Goal: Task Accomplishment & Management: Manage account settings

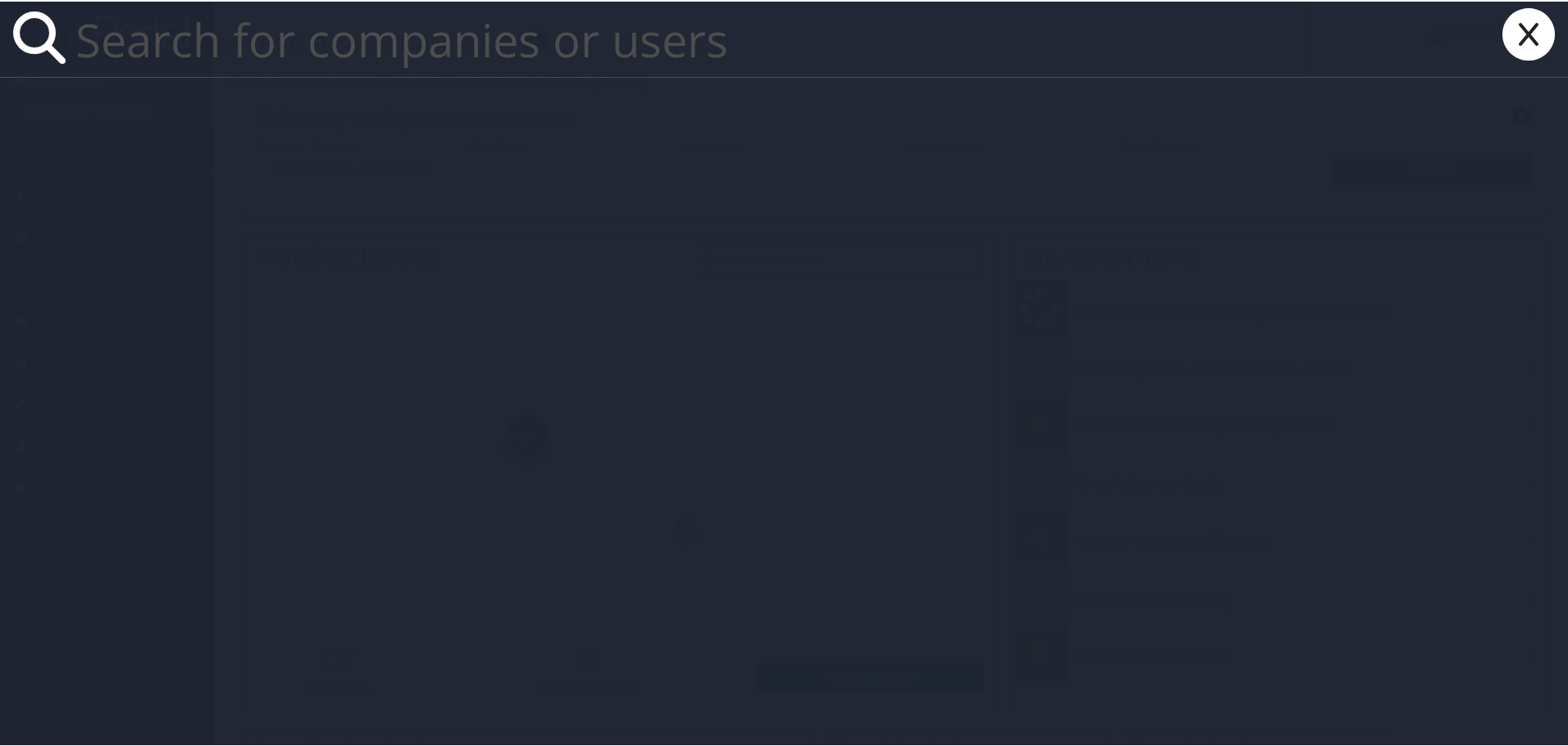
paste input "dylan.brothers@comphealth.com"
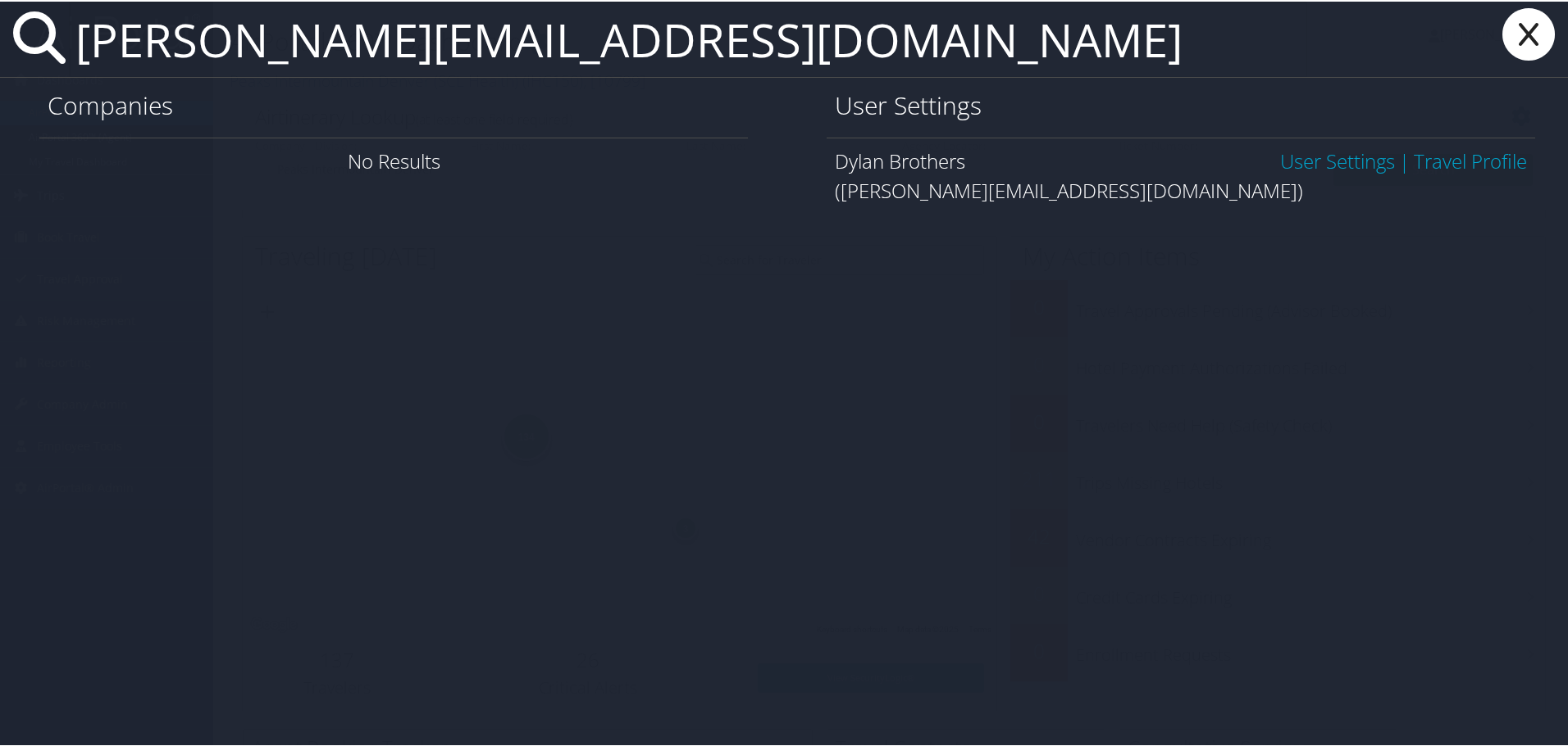
type input "dylan.brothers@comphealth.com"
click at [1303, 162] on link "User Settings" at bounding box center [1337, 159] width 115 height 27
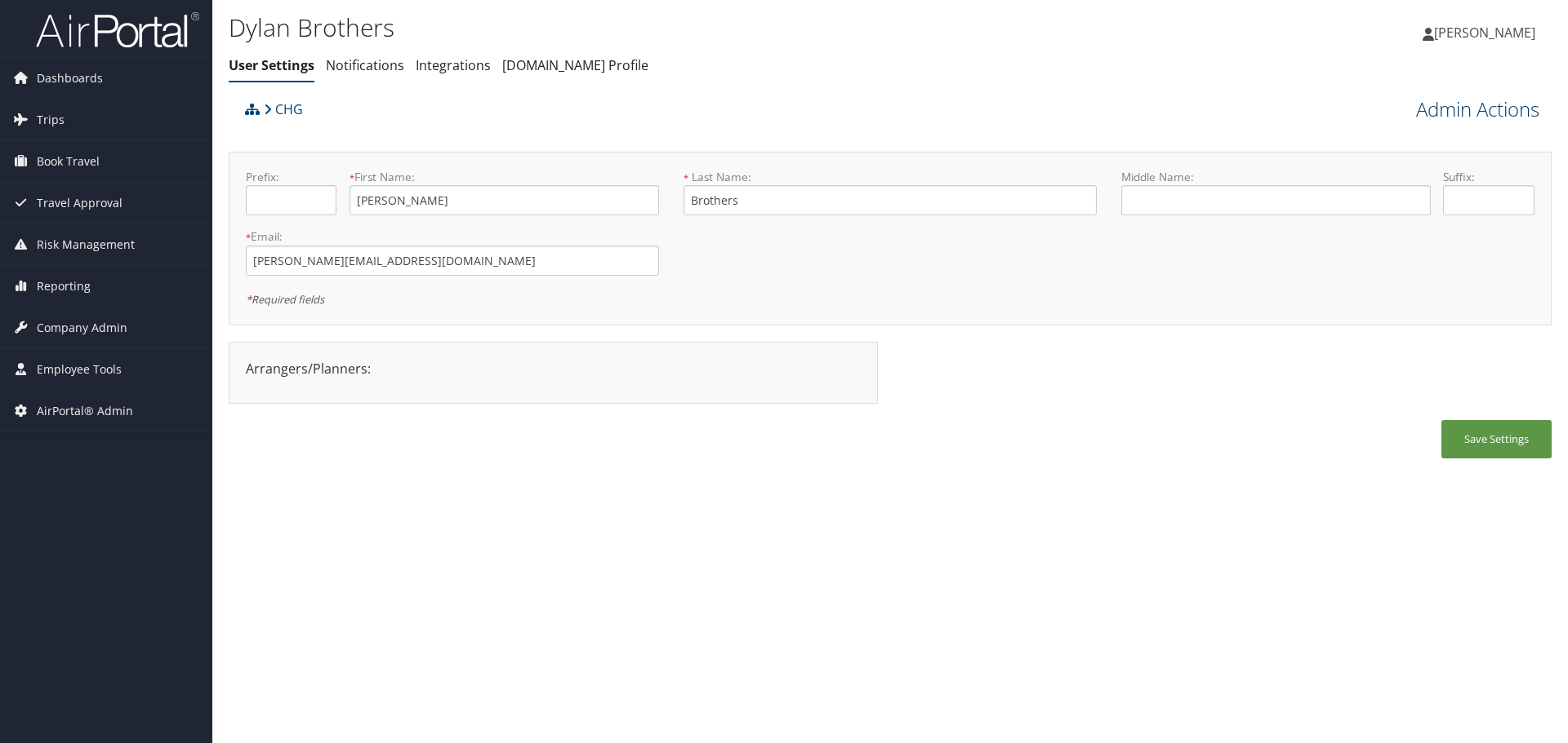
click at [1429, 108] on link "Admin Actions" at bounding box center [1477, 109] width 123 height 28
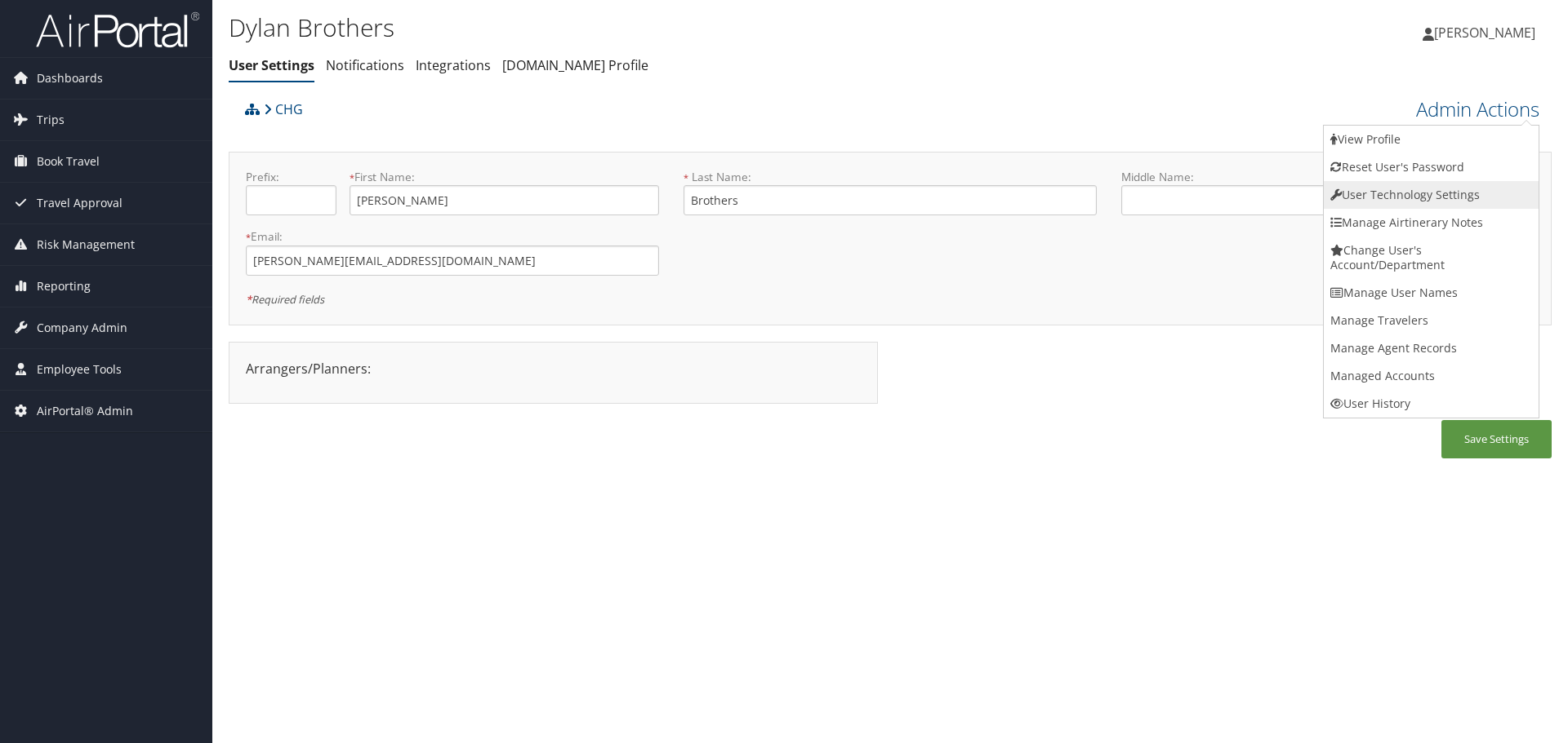
click at [1410, 192] on link "User Technology Settings" at bounding box center [1431, 194] width 215 height 28
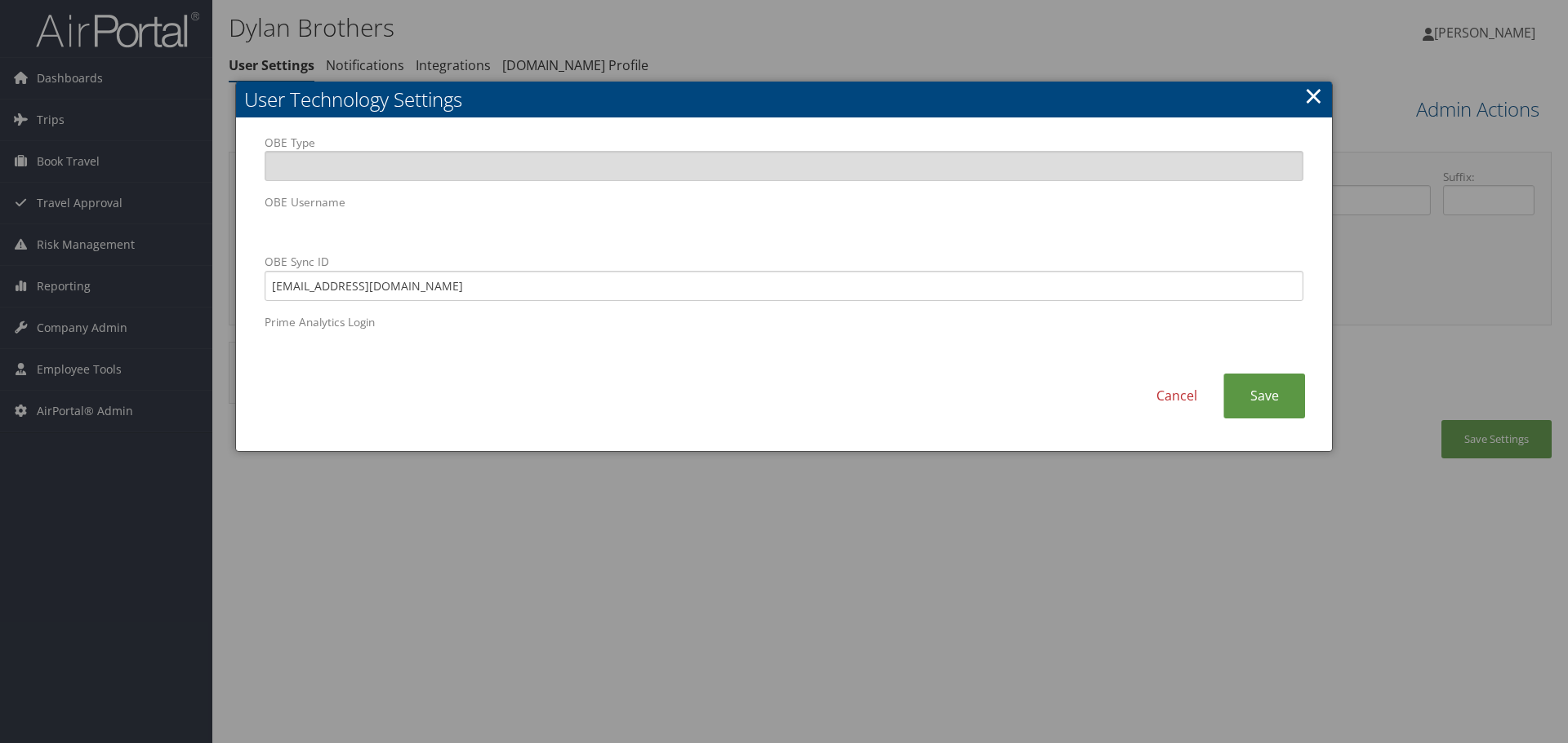
click at [235, 245] on div "User Technology Settings OBE Type OBE Username OBE Sync ID 8365361@chghealthcar…" at bounding box center [783, 267] width 1097 height 371
drag, startPoint x: 1153, startPoint y: 399, endPoint x: 1124, endPoint y: 400, distance: 29.0
click at [1153, 398] on link "Cancel" at bounding box center [1176, 396] width 93 height 45
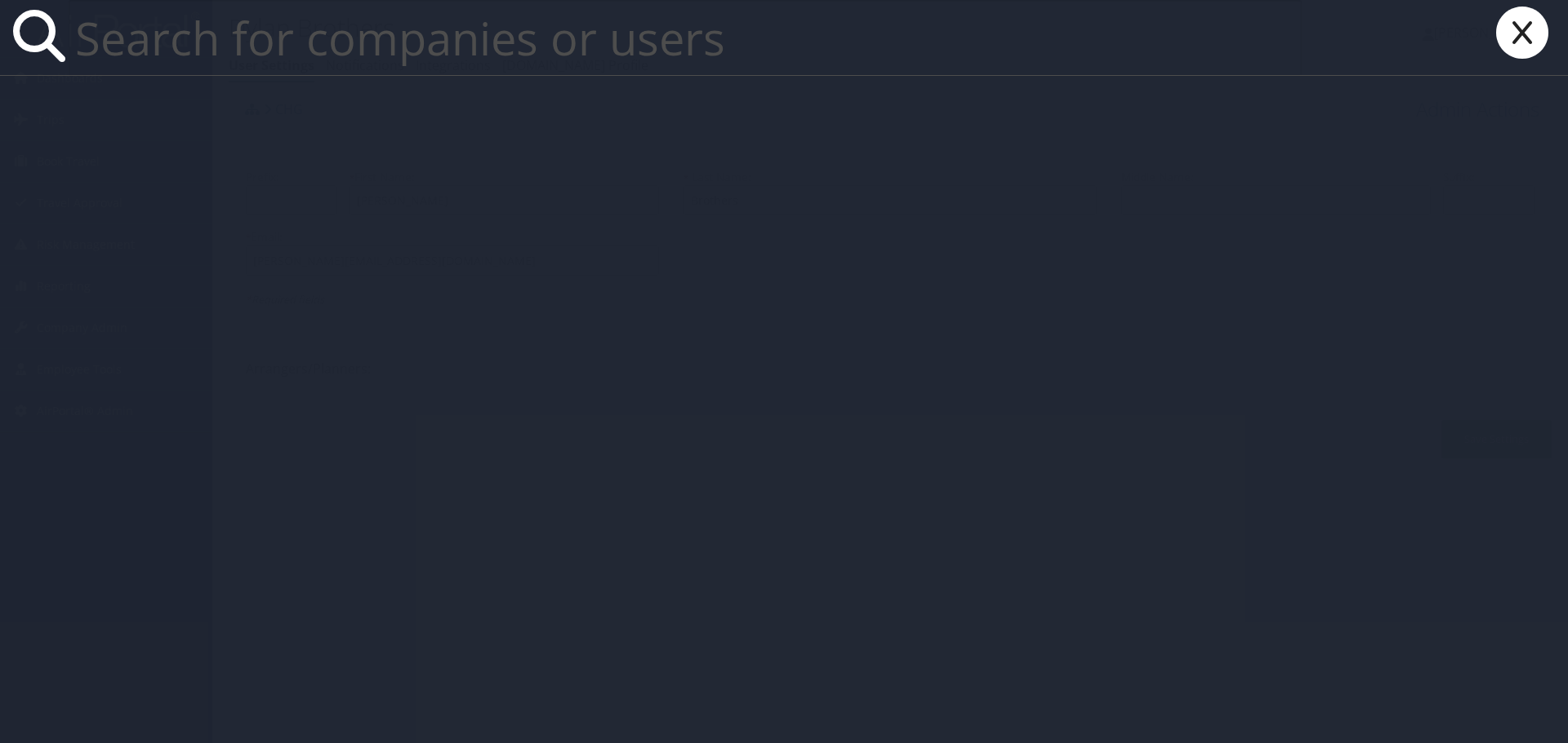
paste input "Gaelle Huggins"
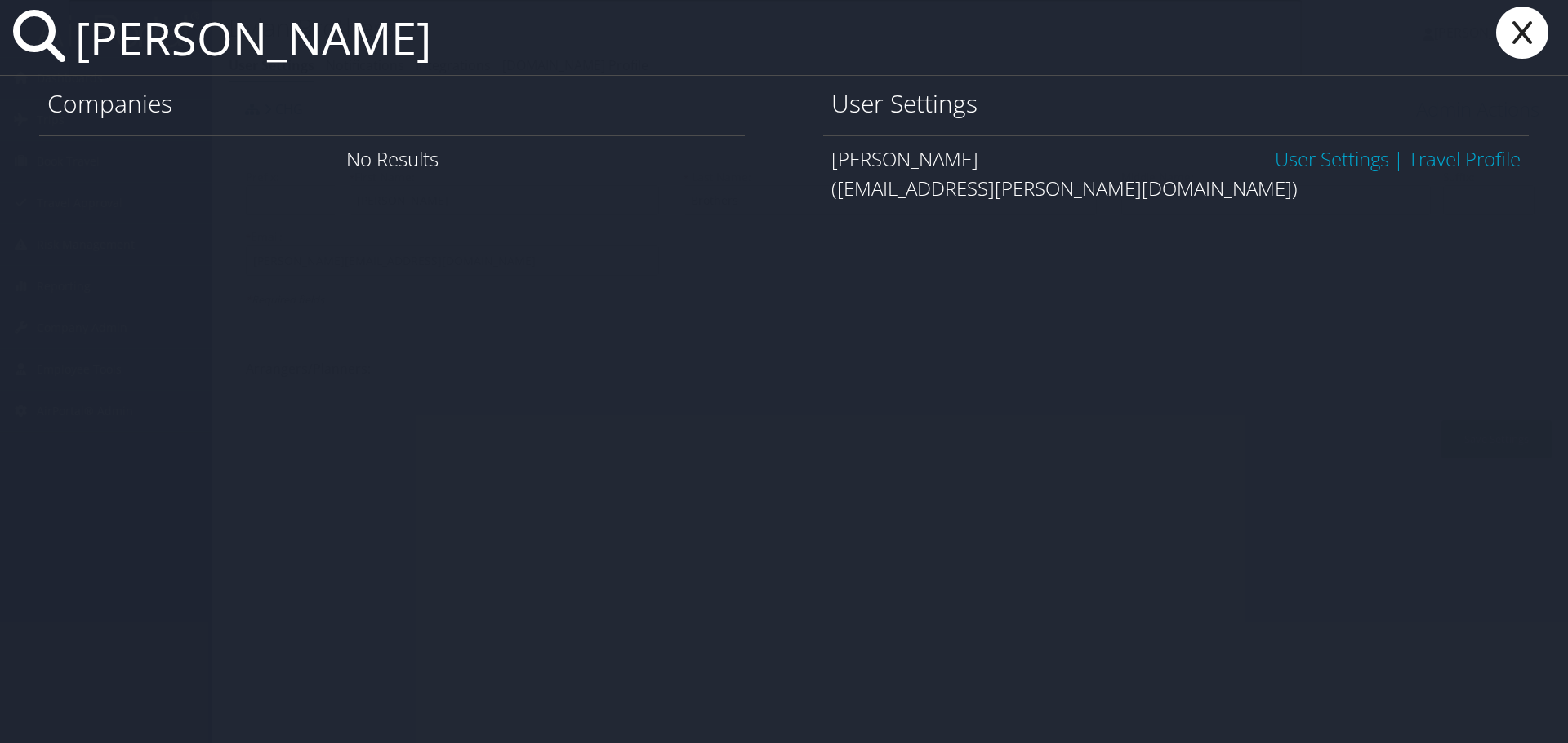
type input "Gaelle Huggins"
click at [1296, 154] on link "User Settings" at bounding box center [1331, 158] width 114 height 27
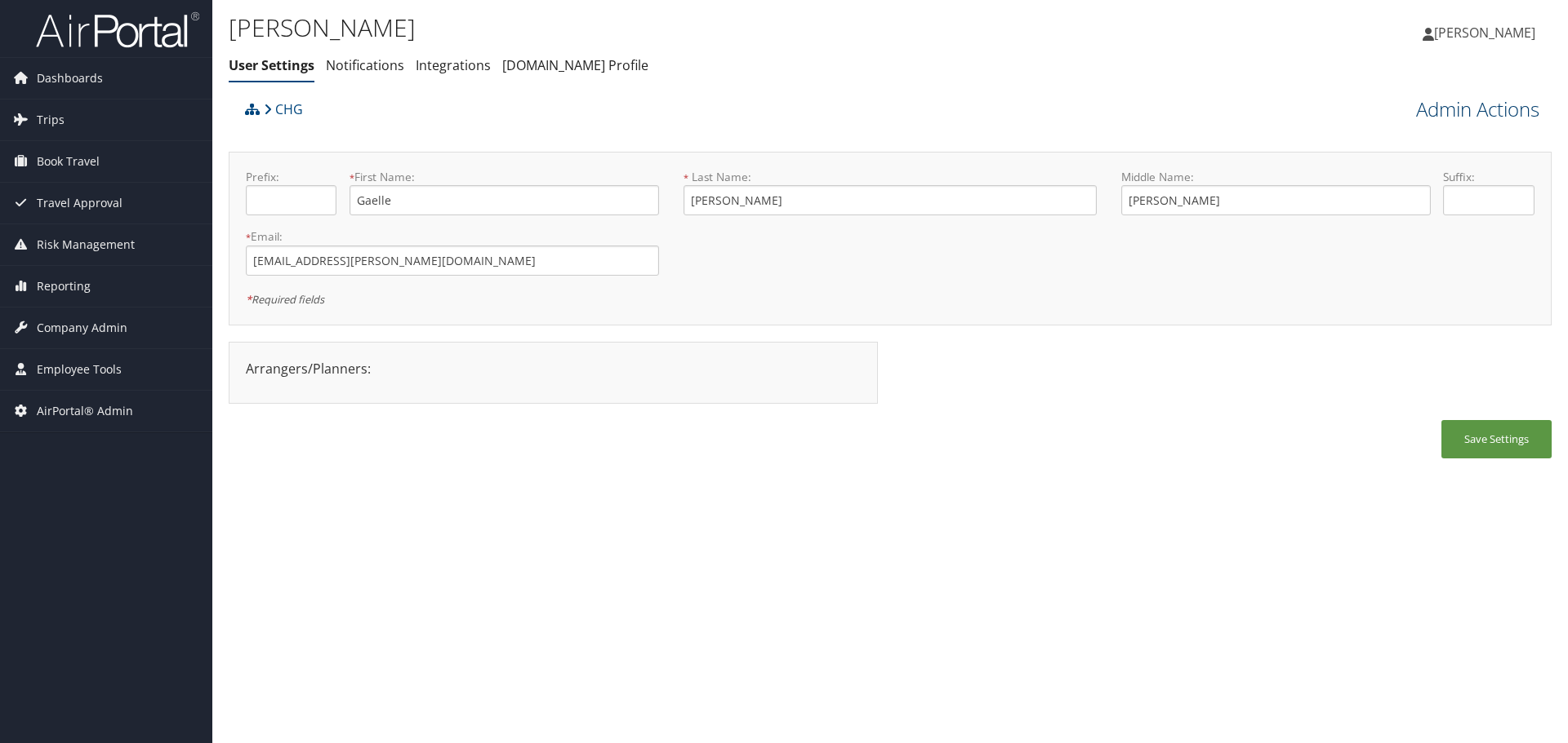
click at [1451, 110] on link "Admin Actions" at bounding box center [1477, 109] width 123 height 28
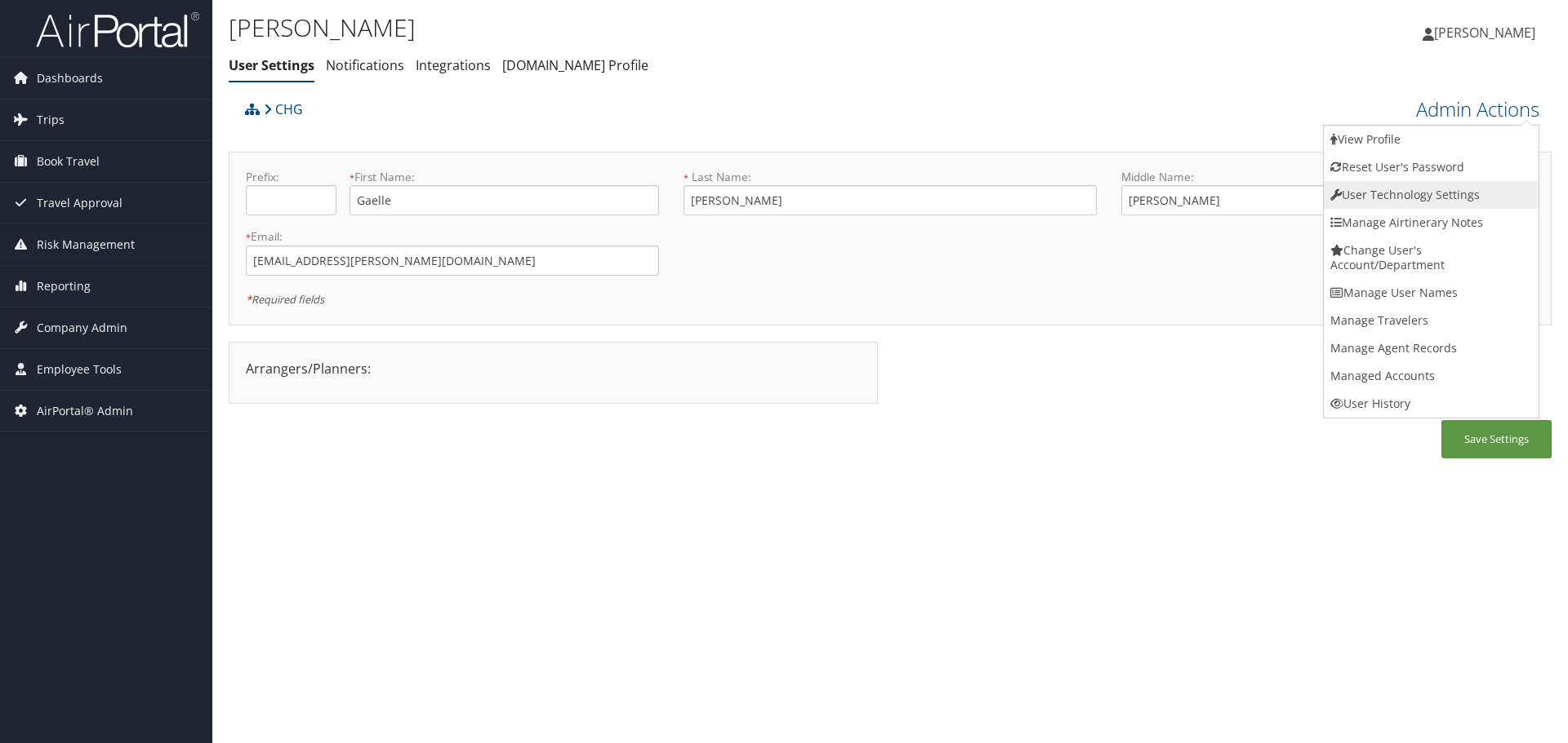
click at [1422, 190] on link "User Technology Settings" at bounding box center [1431, 194] width 215 height 28
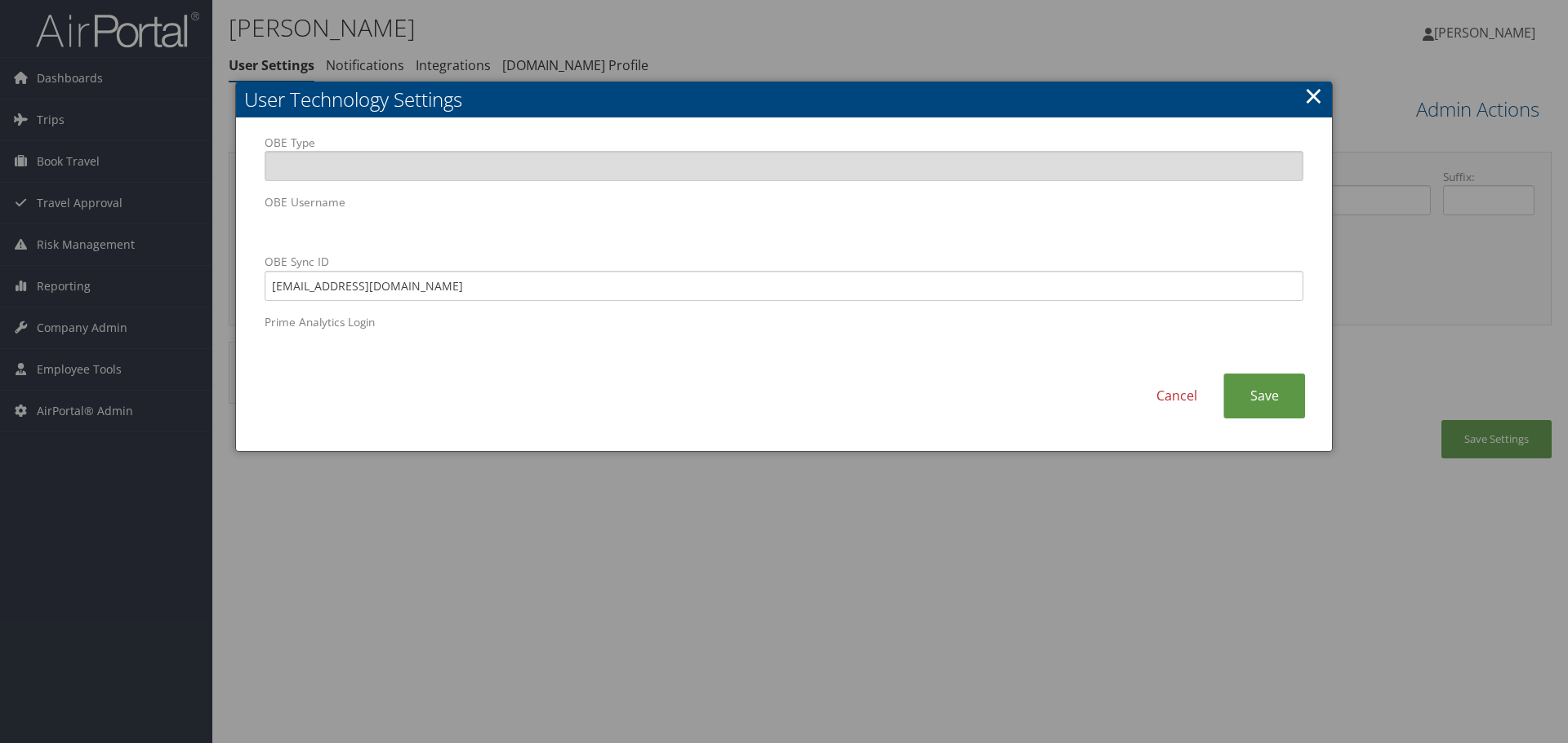
click at [259, 233] on div "OBE Type OBE Username OBE Sync ID 1998863@chghealthcare.com Prime Analytics Log…" at bounding box center [783, 255] width 1063 height 240
click at [1167, 395] on link "Cancel" at bounding box center [1176, 396] width 93 height 45
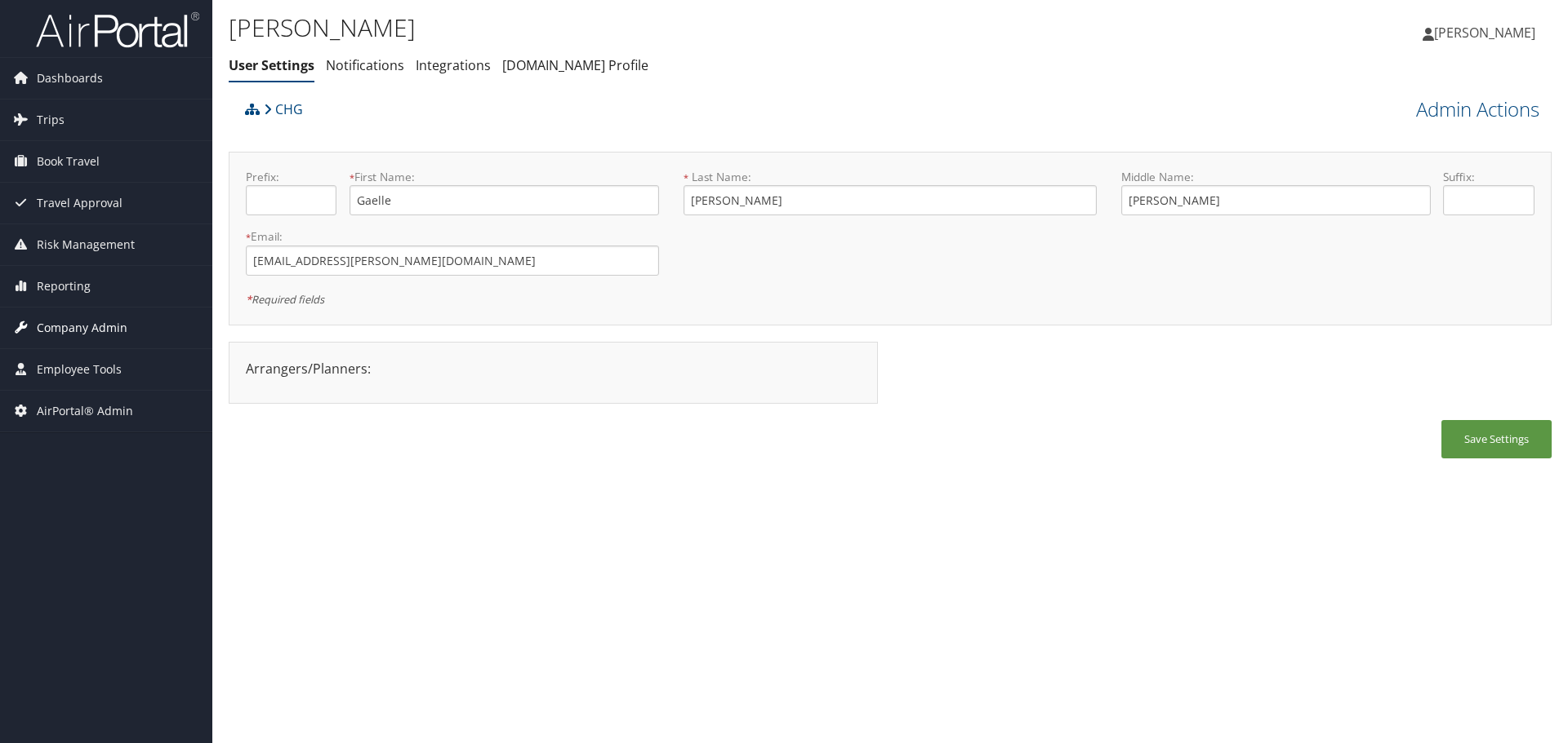
click at [95, 332] on span "Company Admin" at bounding box center [82, 327] width 91 height 40
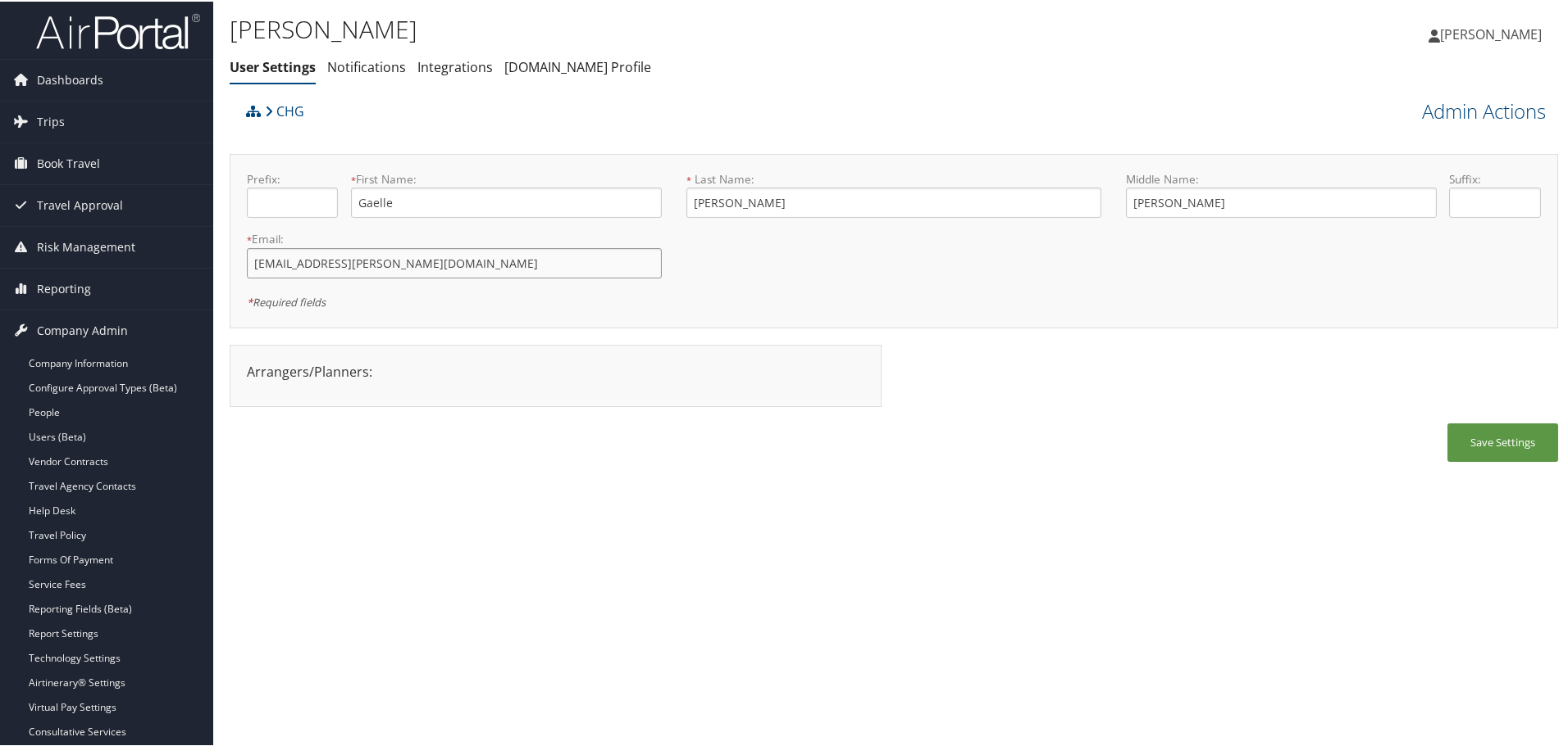
drag, startPoint x: 449, startPoint y: 261, endPoint x: 231, endPoint y: 269, distance: 218.1
click at [231, 269] on div "Prefix: * First Name: Gaelle This field is required * Last Name: Huggins This f…" at bounding box center [894, 239] width 1329 height 174
click at [834, 108] on div "CHG" at bounding box center [728, 115] width 972 height 44
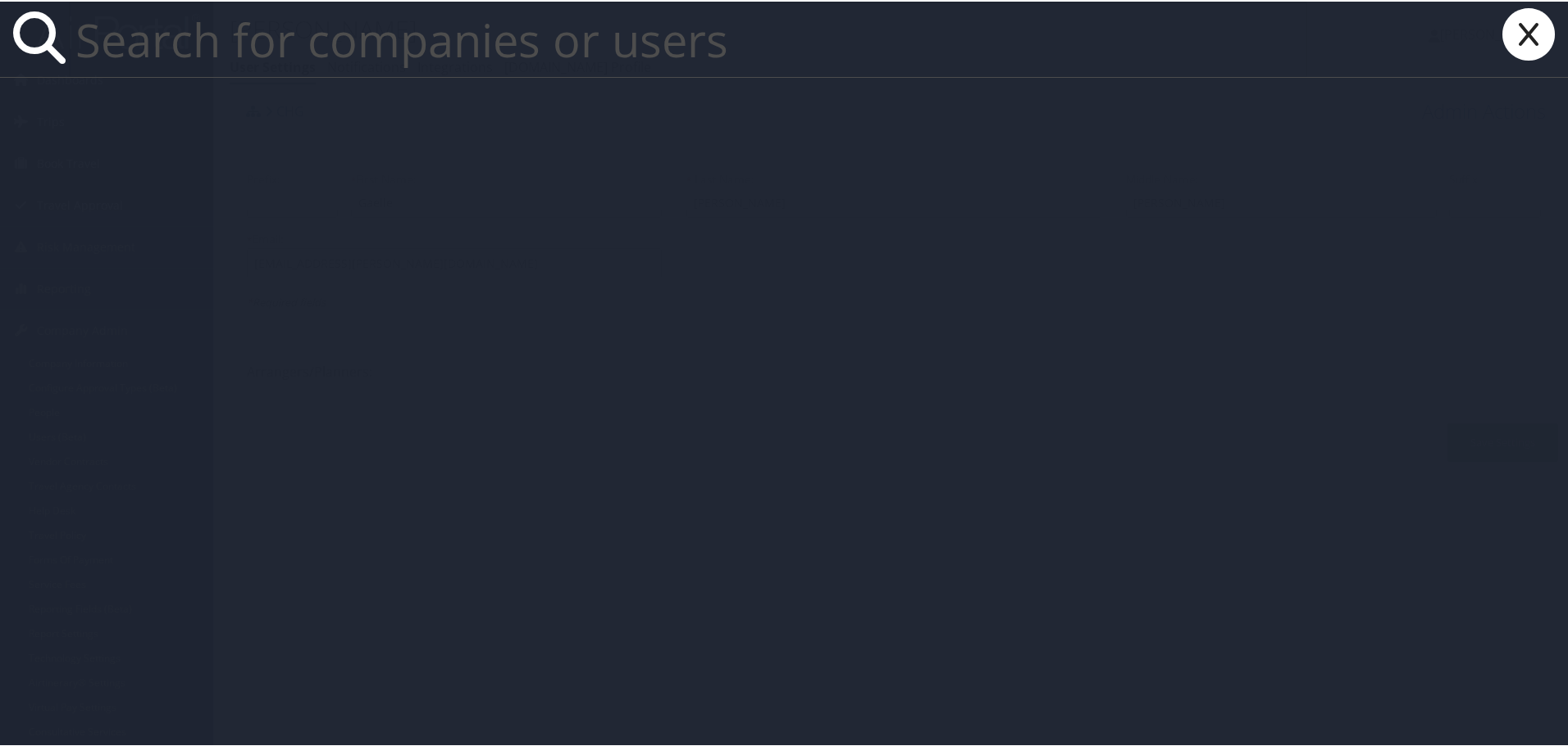
paste input "[PERSON_NAME][EMAIL_ADDRESS][DOMAIN_NAME]"
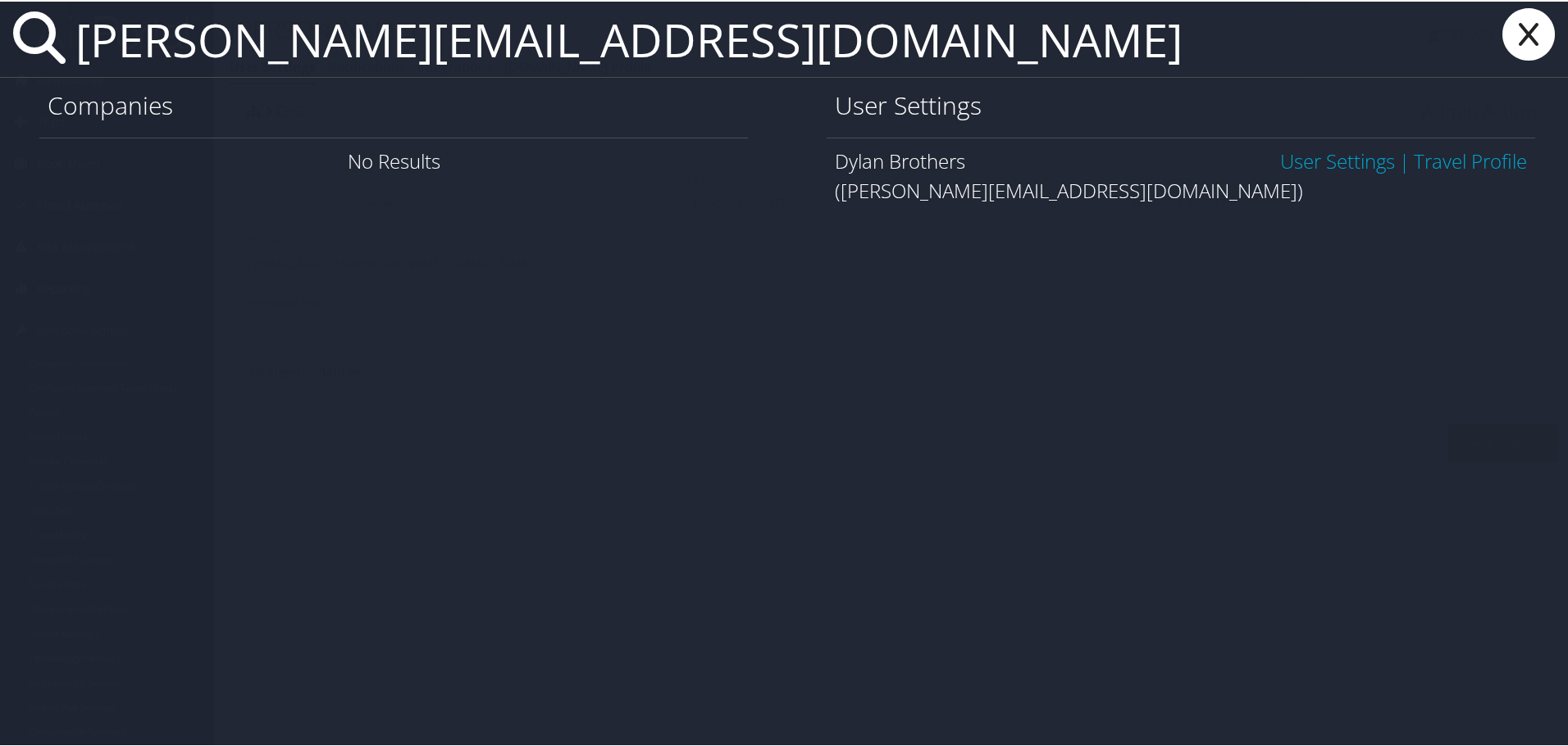
type input "[PERSON_NAME][EMAIL_ADDRESS][DOMAIN_NAME]"
click at [1310, 158] on link "User Settings" at bounding box center [1337, 159] width 115 height 27
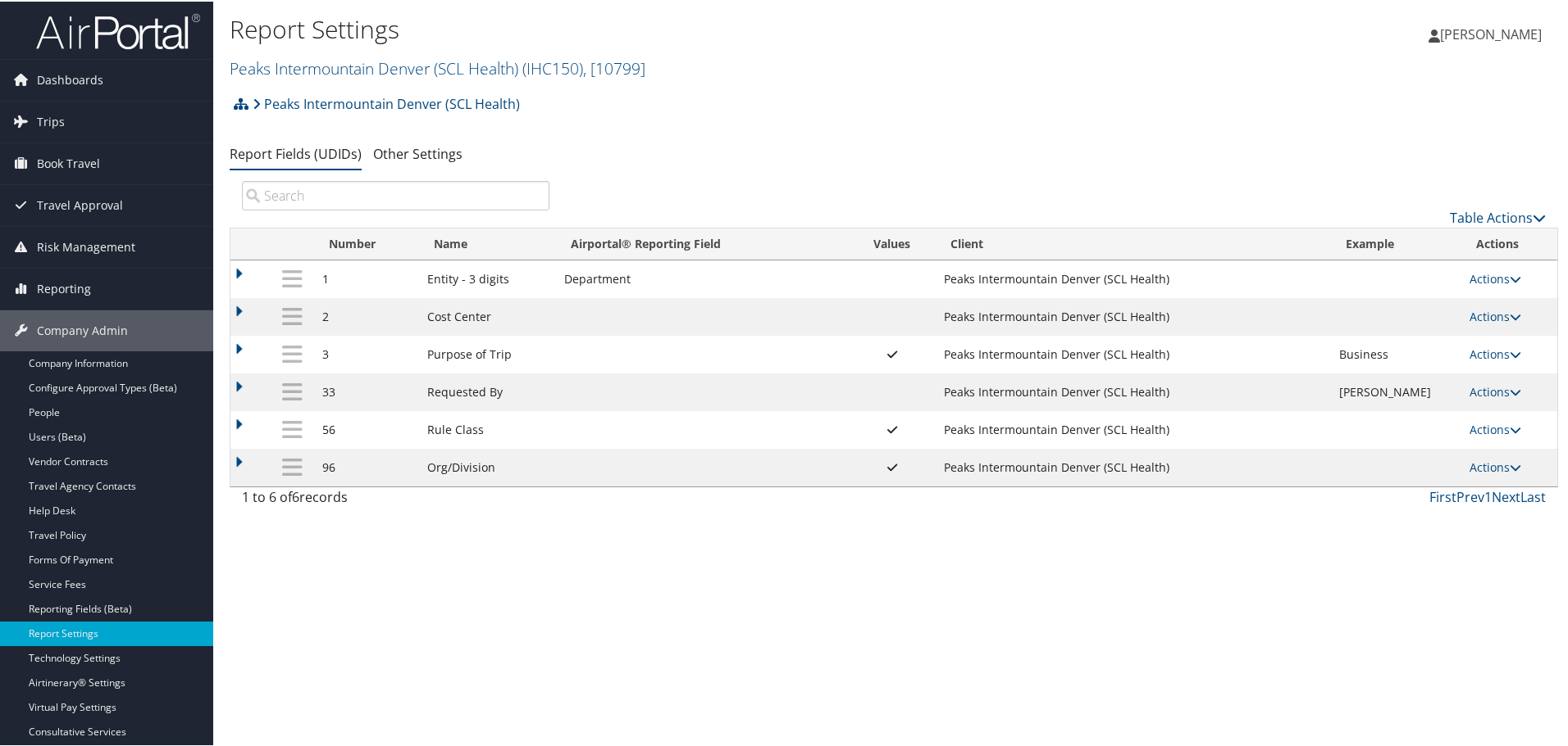
drag, startPoint x: 296, startPoint y: 73, endPoint x: 291, endPoint y: 92, distance: 19.6
click at [296, 75] on link "Peaks Intermountain Denver (SCL Health) ( IHC150 ) , [ 10799 ]" at bounding box center [437, 67] width 416 height 22
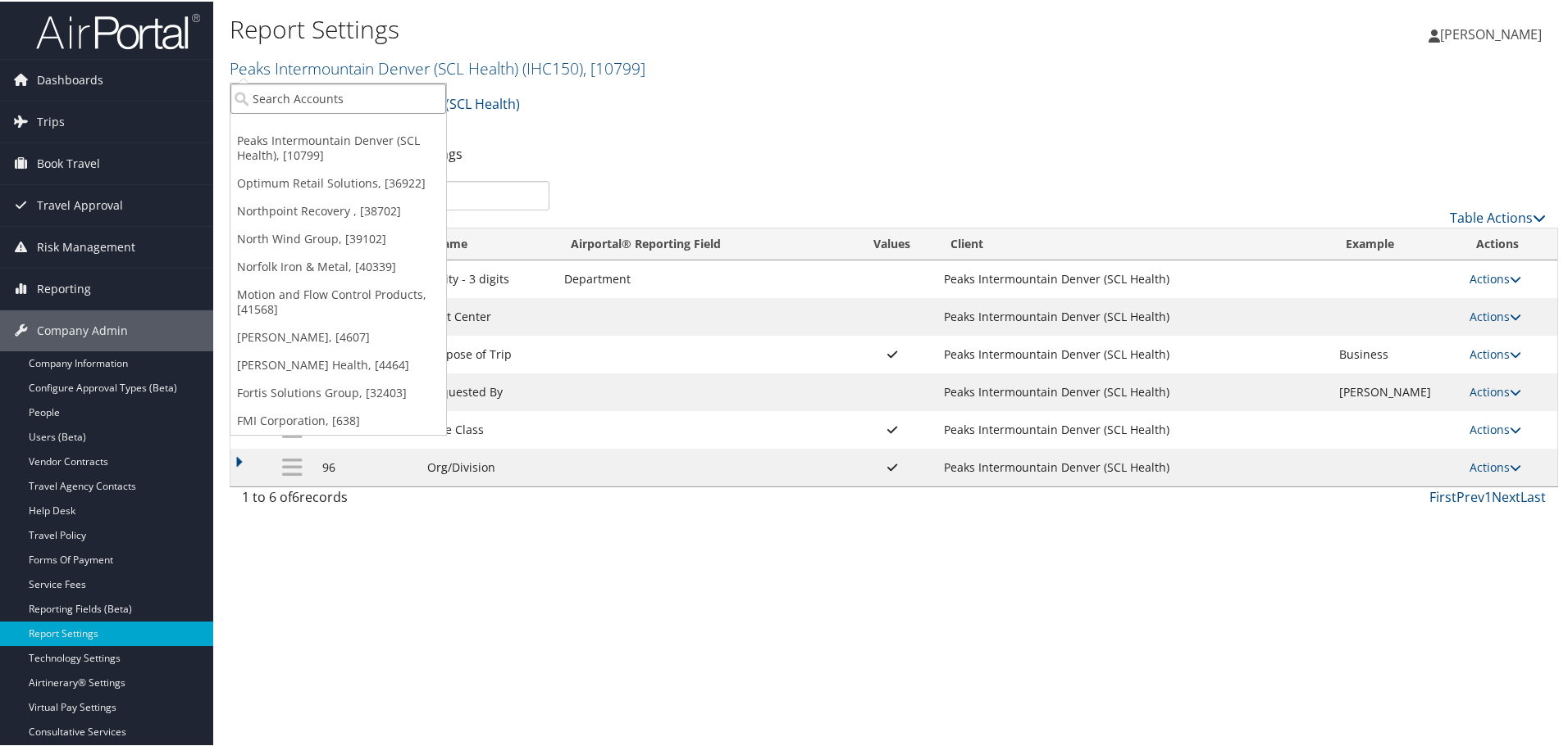
click at [287, 104] on input "search" at bounding box center [338, 98] width 216 height 31
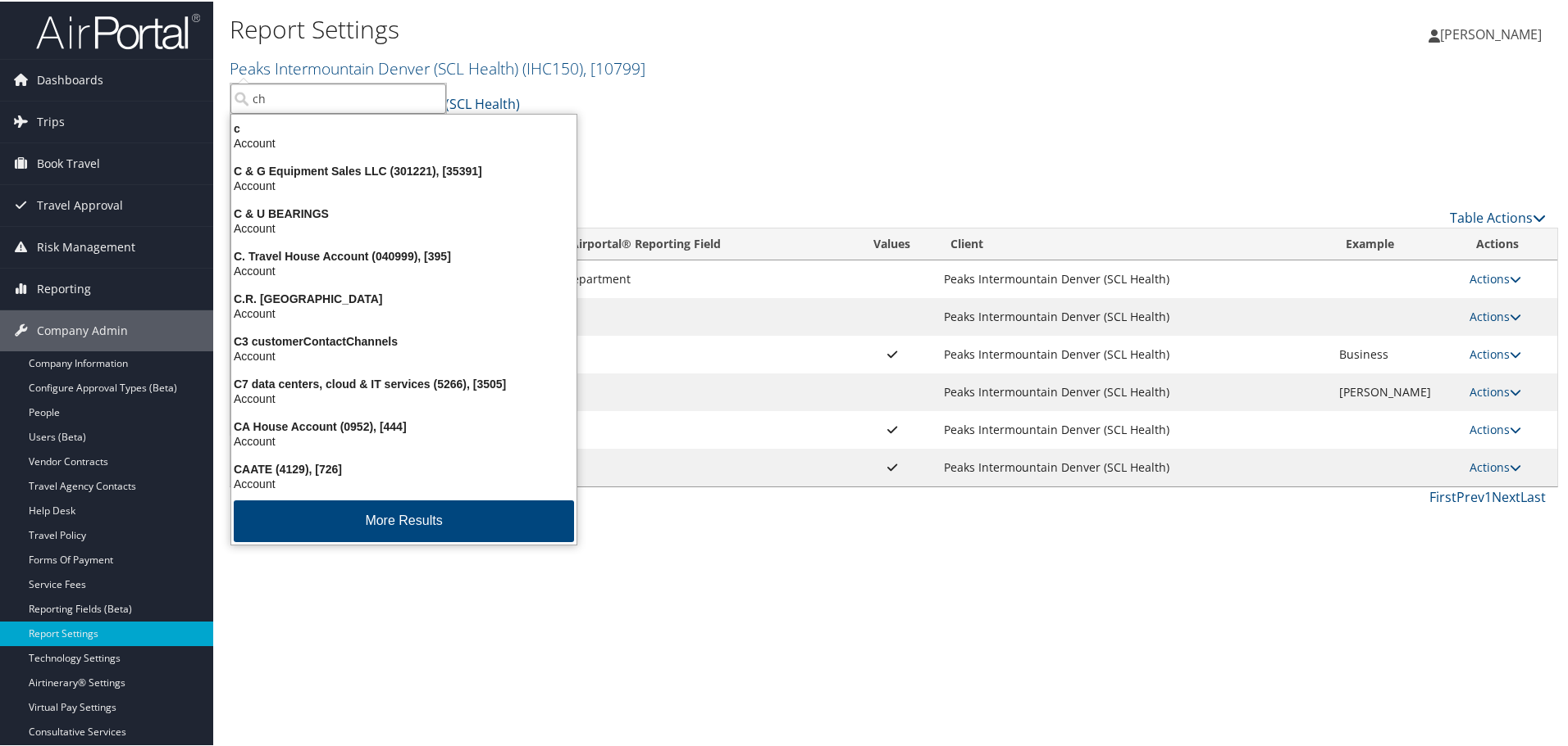
type input "chg"
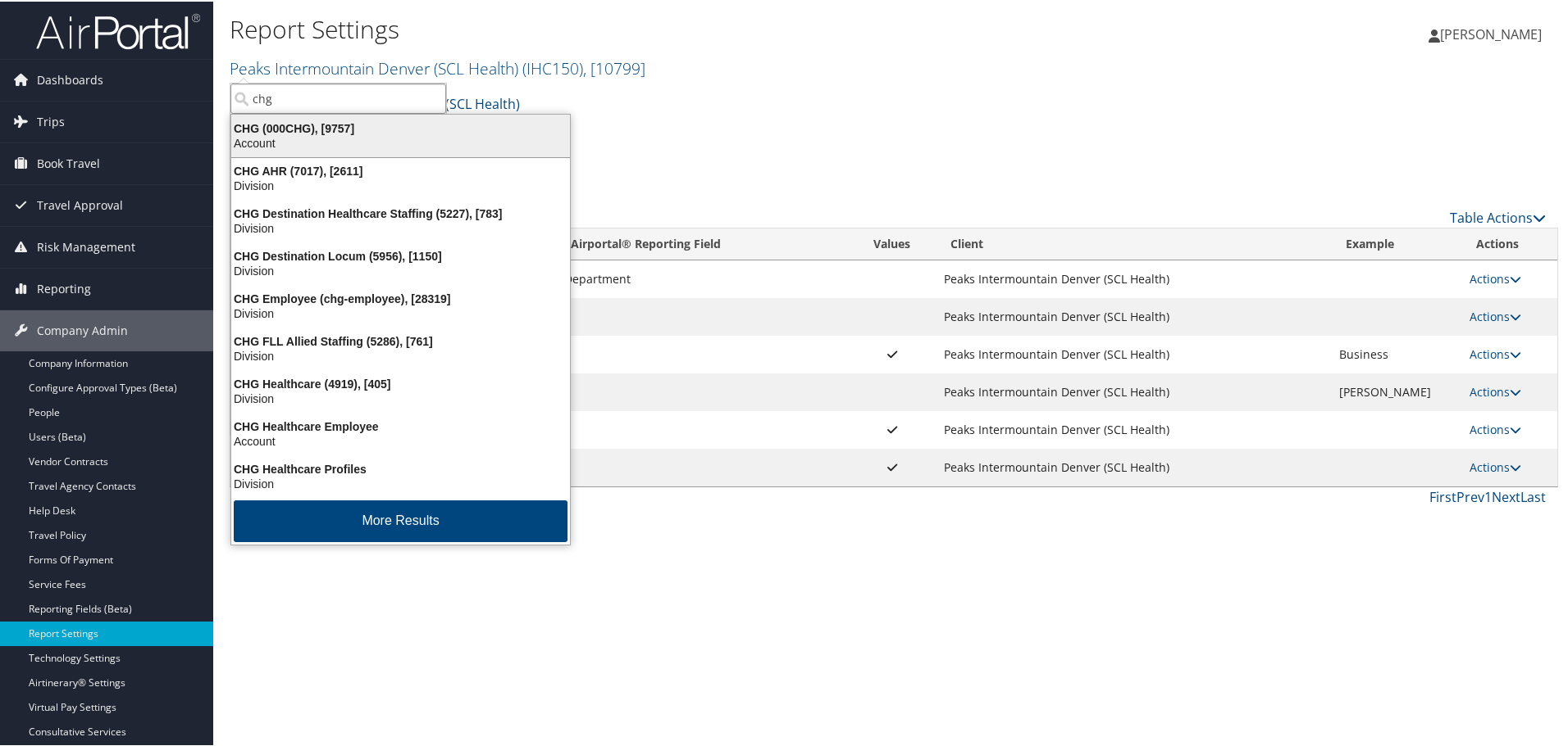
click at [290, 132] on div "CHG (000CHG), [9757]" at bounding box center [400, 126] width 358 height 14
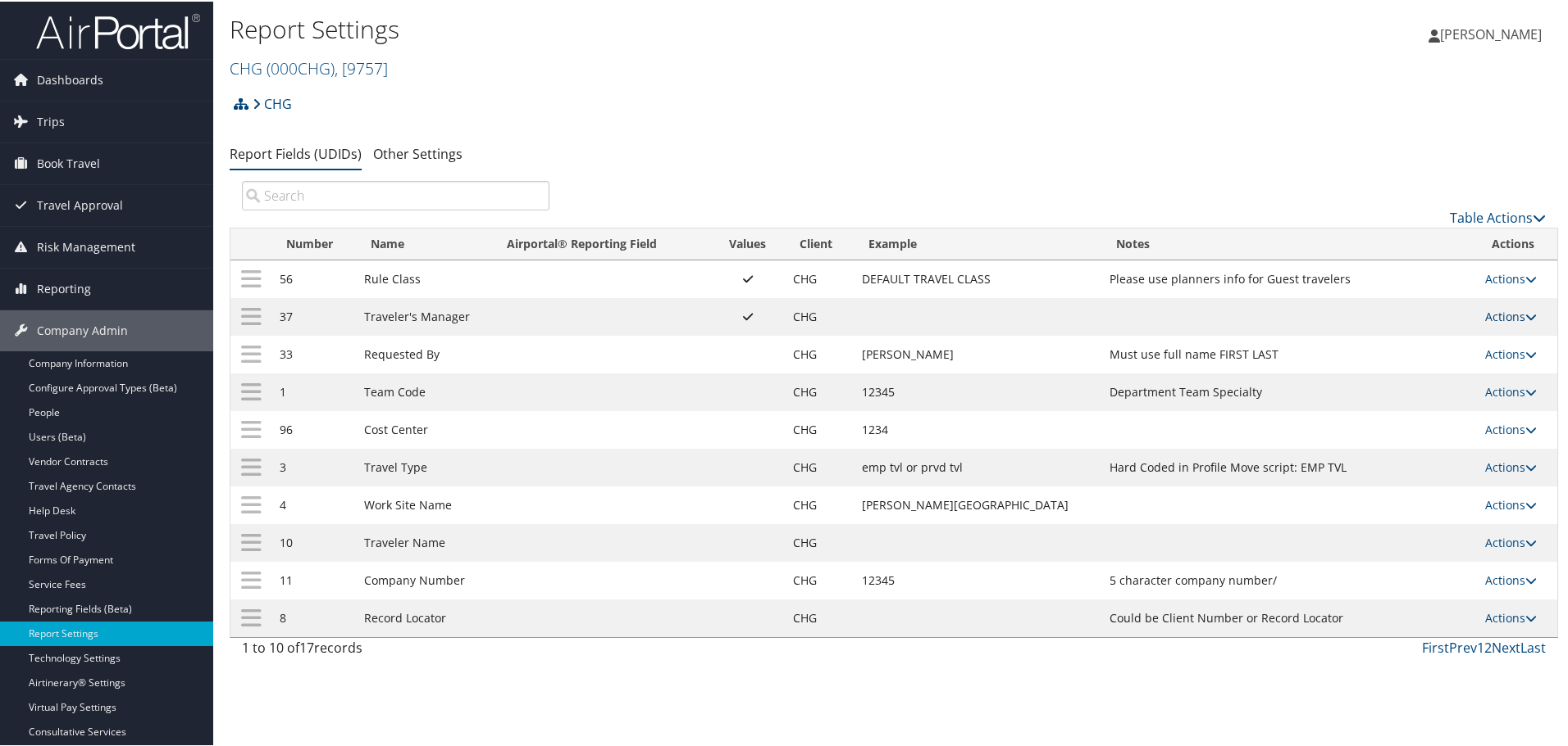
click at [1486, 309] on link "Actions" at bounding box center [1510, 314] width 52 height 15
click at [1457, 365] on link "Upload Report Field Values" at bounding box center [1436, 368] width 177 height 28
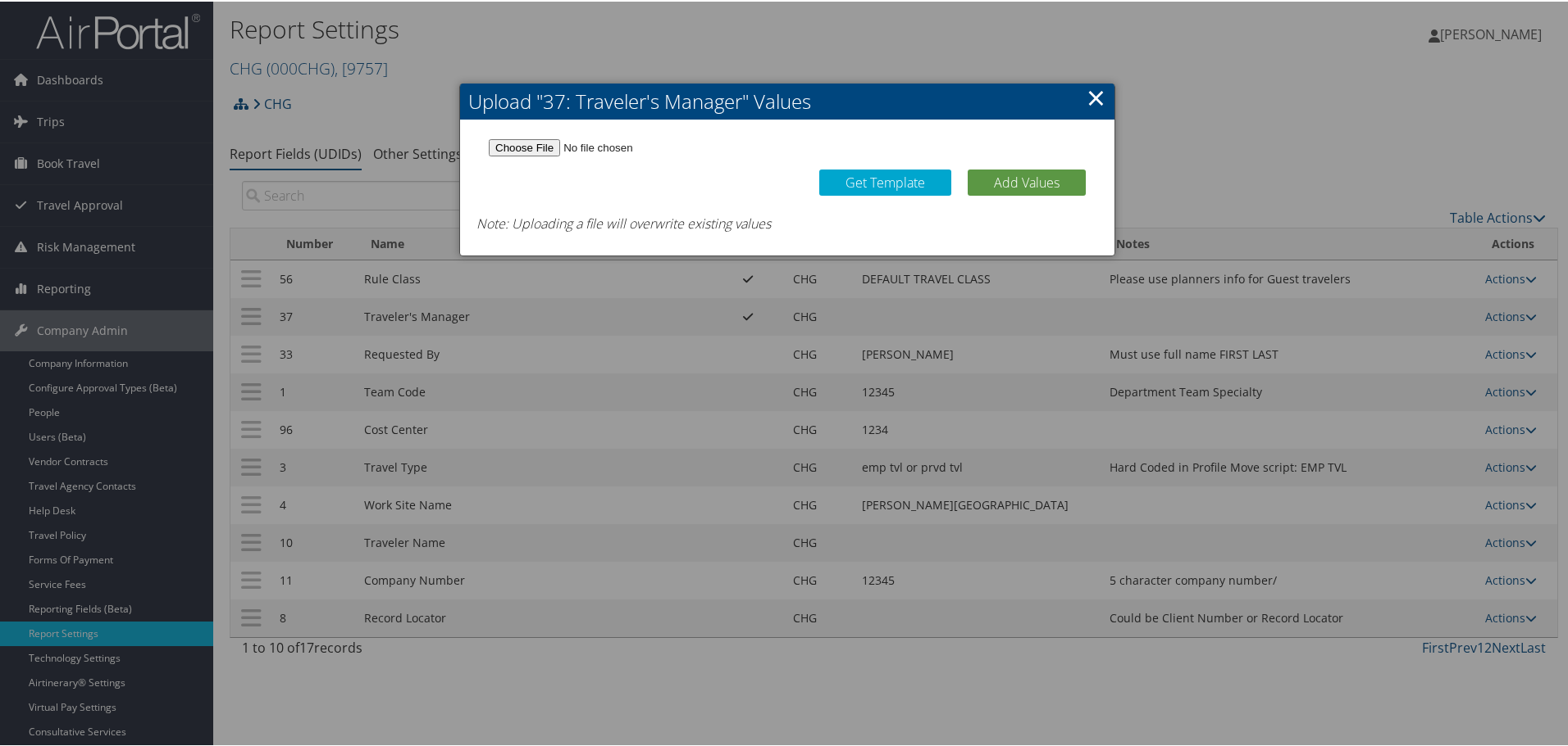
click at [1093, 94] on link "×" at bounding box center [1095, 96] width 19 height 33
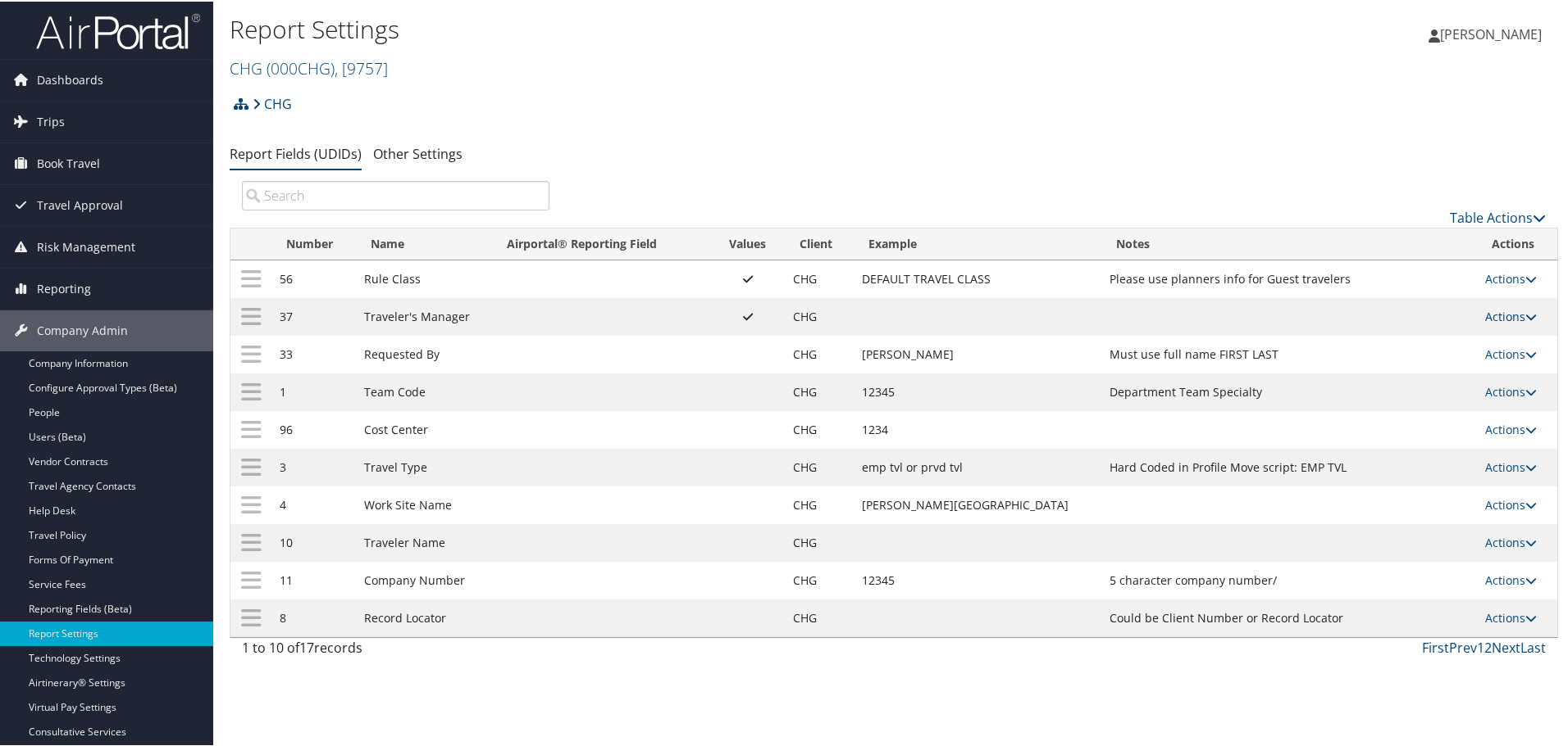
click at [1502, 314] on link "Actions" at bounding box center [1510, 314] width 52 height 15
click at [1413, 340] on link "Update Report Field Values" at bounding box center [1436, 340] width 177 height 28
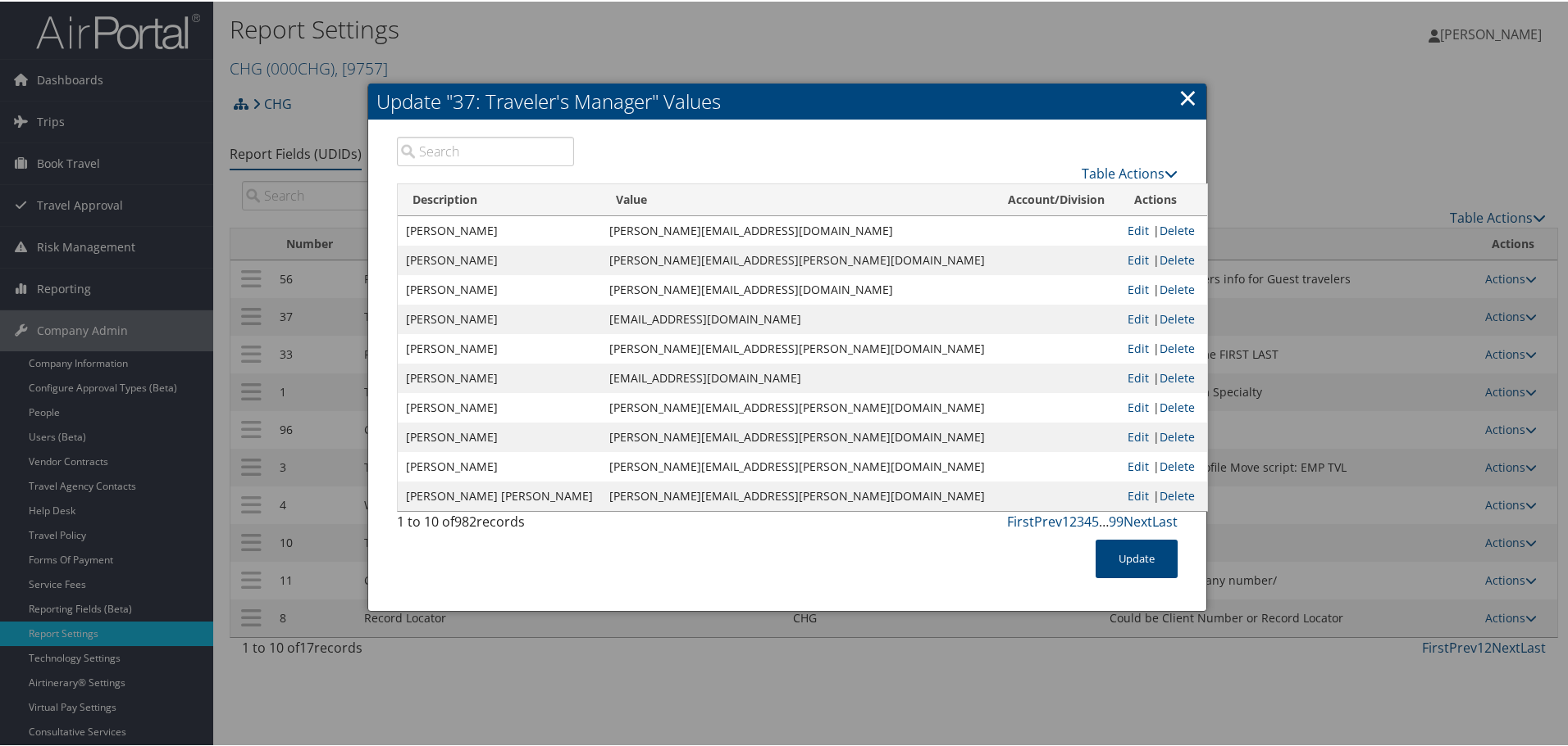
click at [469, 151] on input "search" at bounding box center [485, 150] width 177 height 30
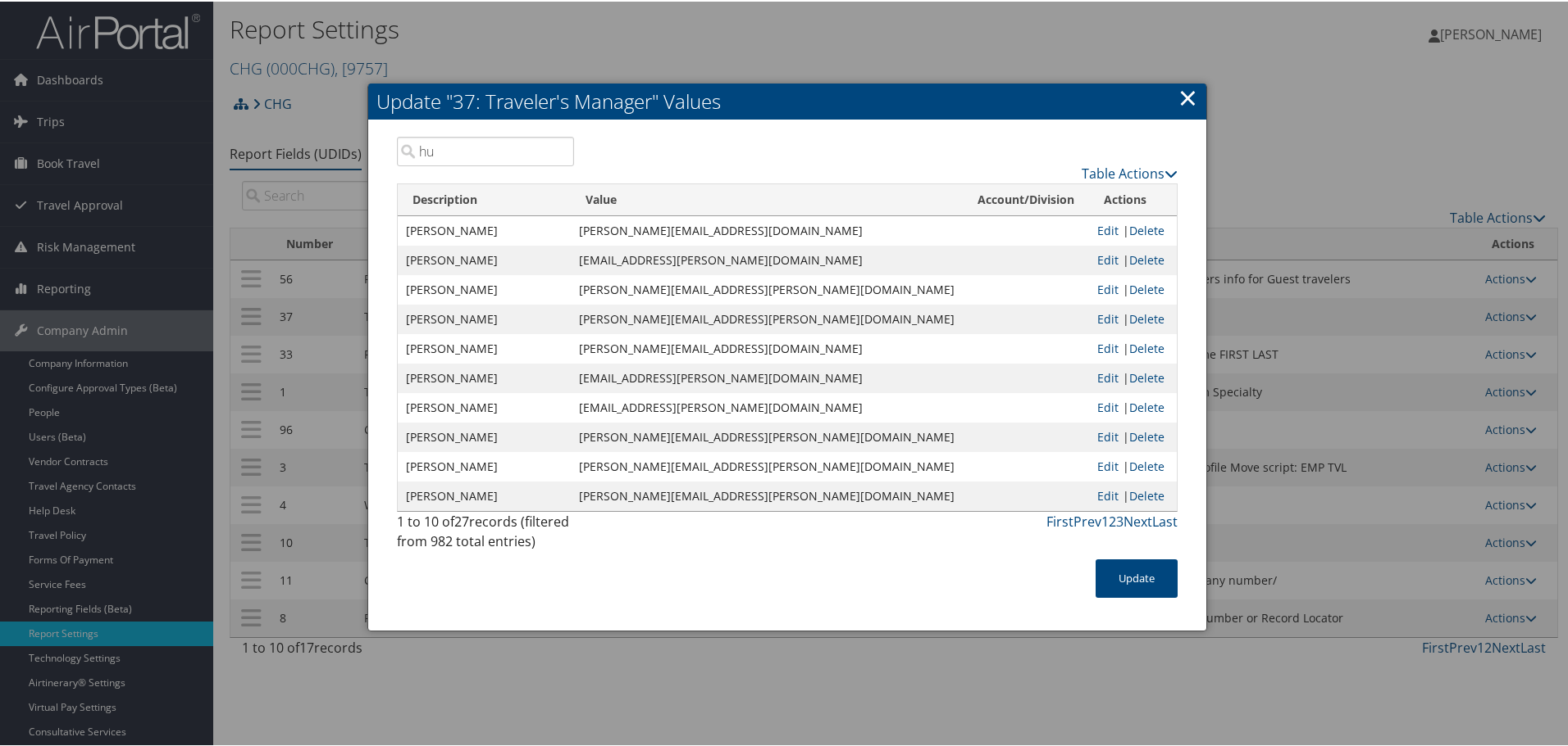
type input "hug"
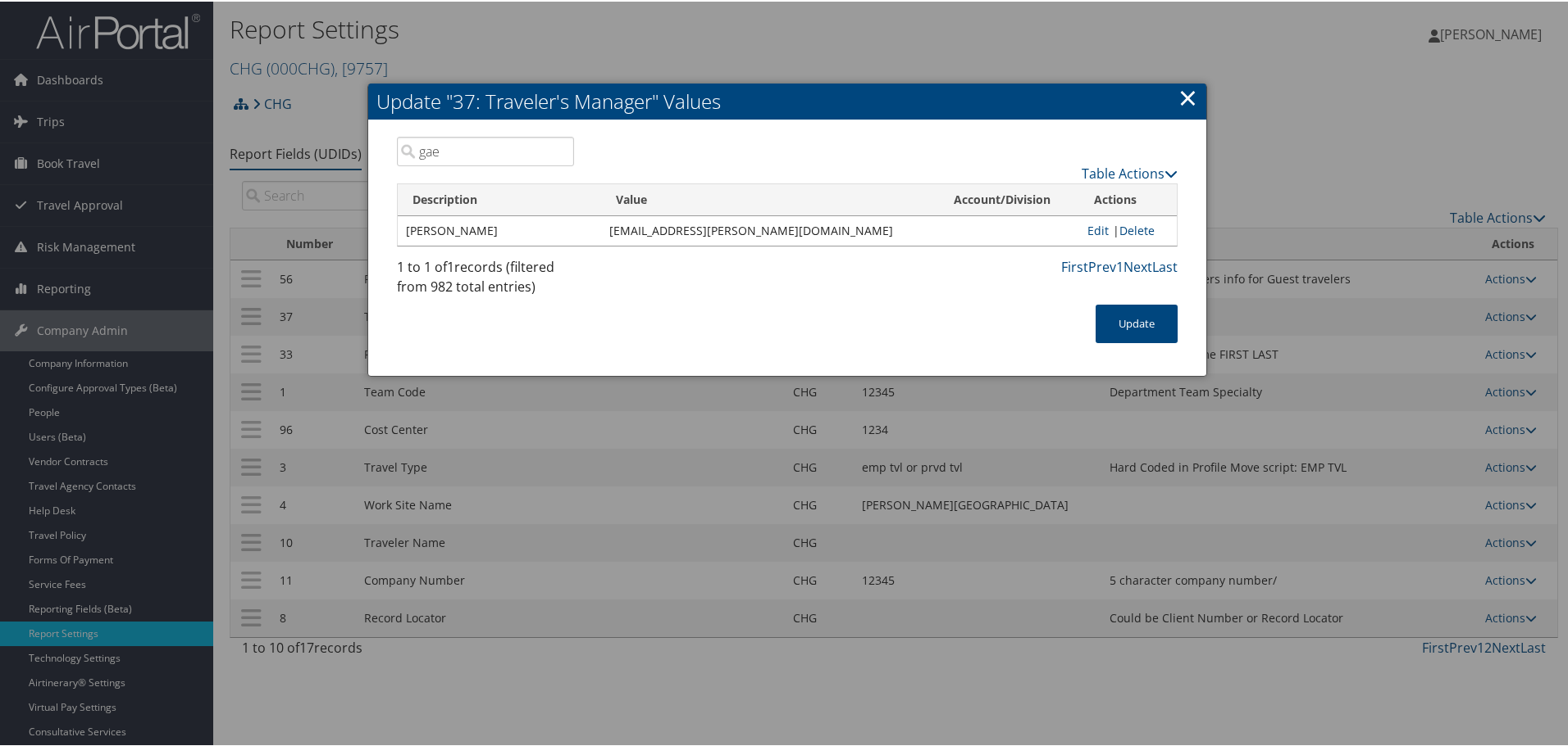
type input "gae"
click at [1182, 100] on link "×" at bounding box center [1188, 96] width 19 height 33
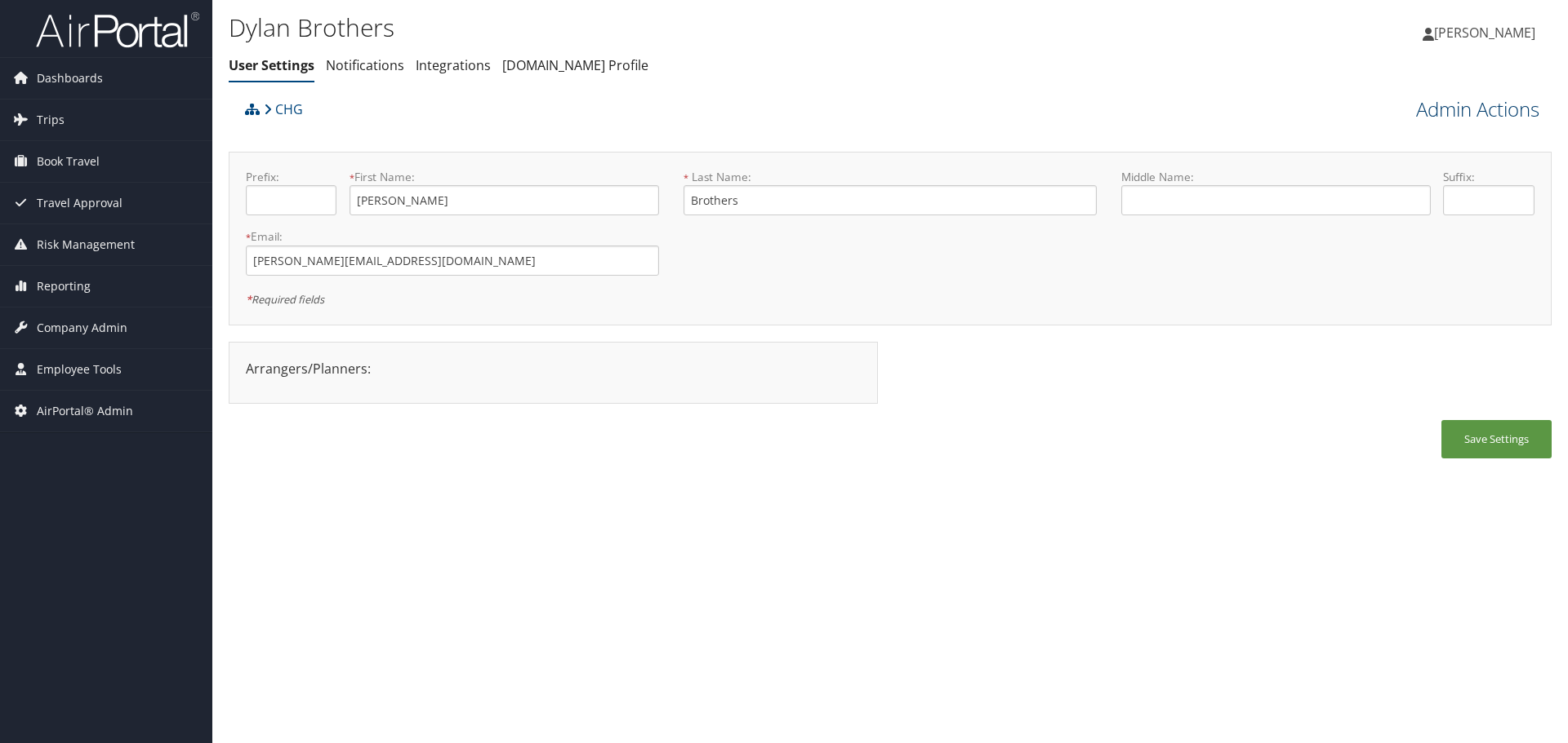
click at [1477, 111] on link "Admin Actions" at bounding box center [1477, 109] width 123 height 28
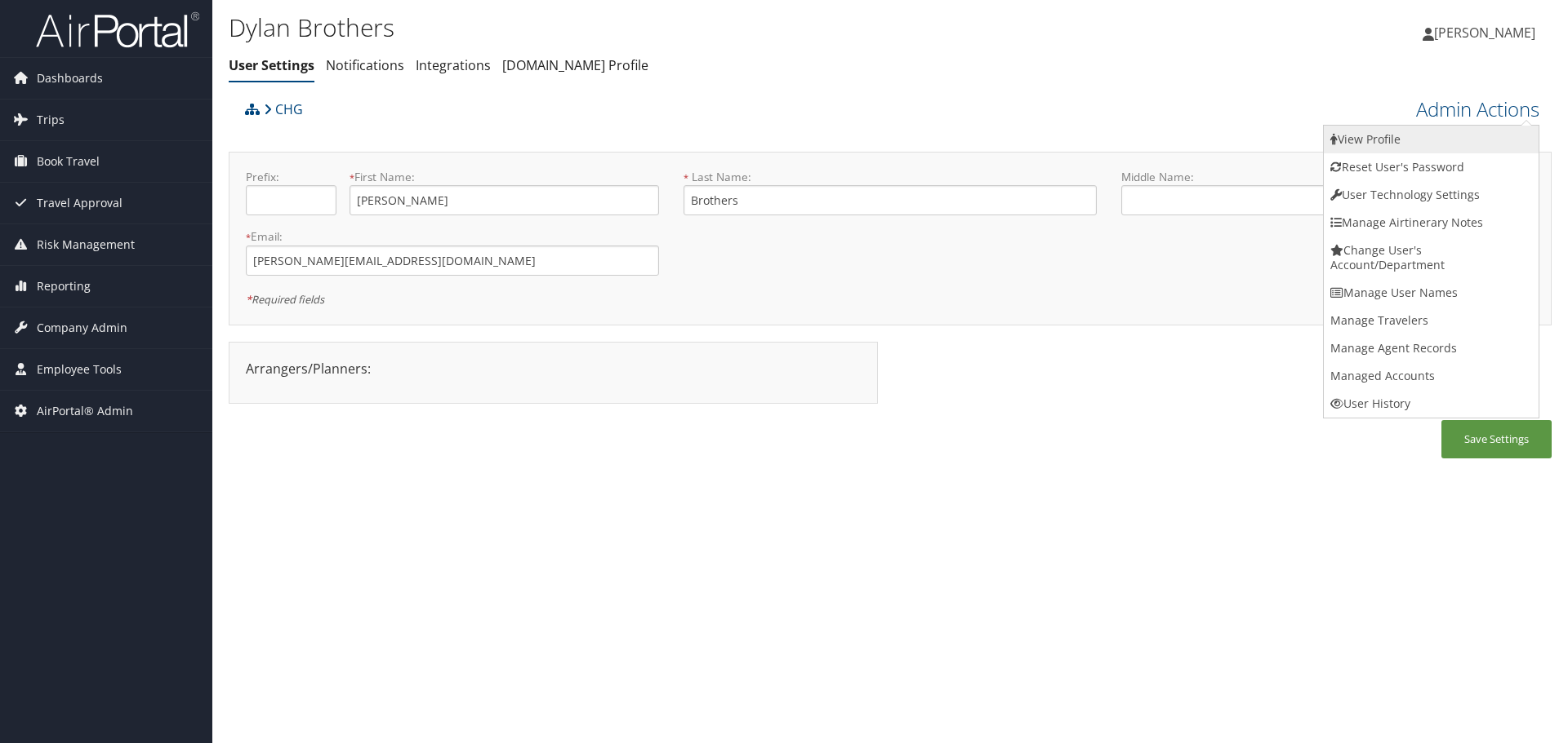
click at [1480, 134] on link "View Profile" at bounding box center [1431, 139] width 215 height 28
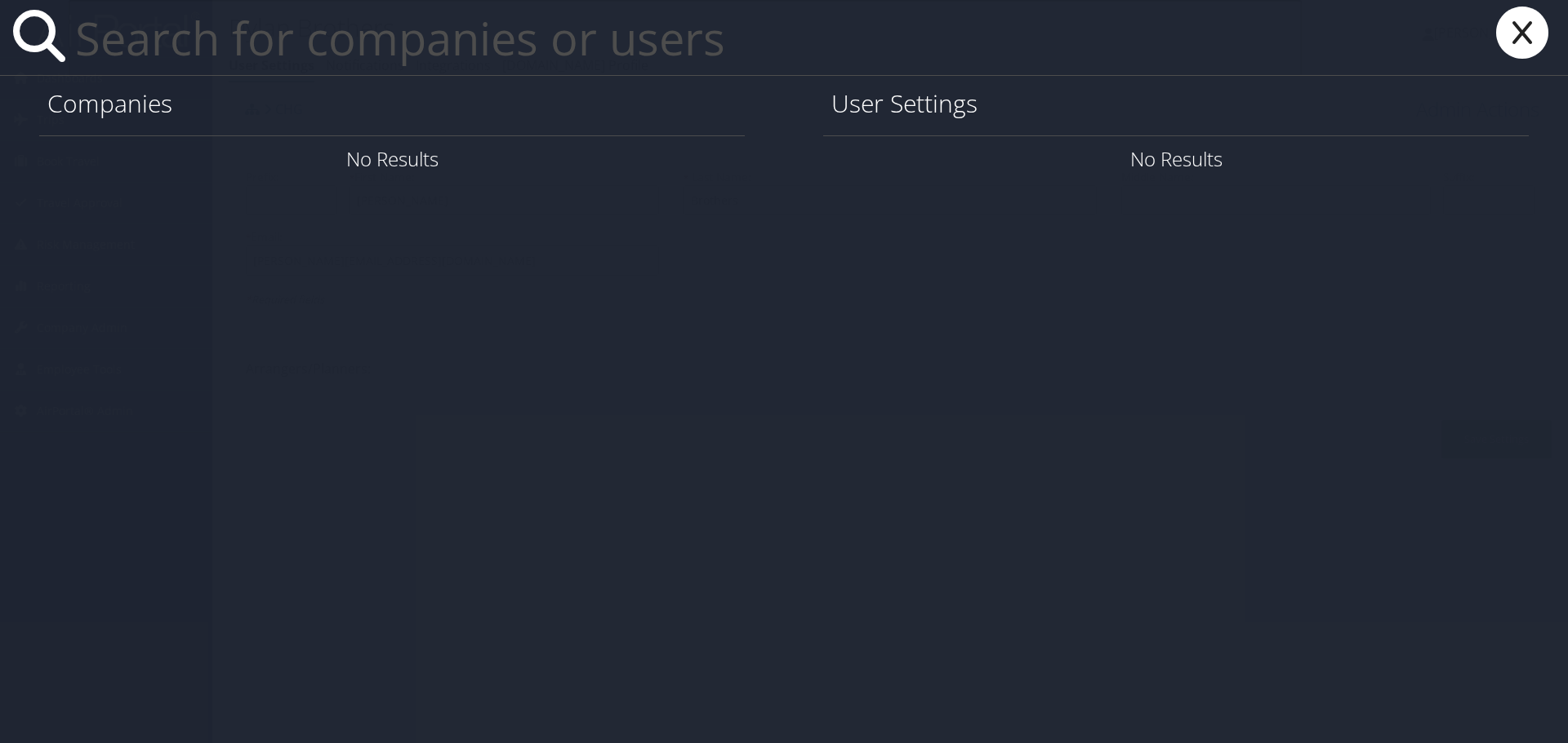
paste input "jam9n@virginia.edu"
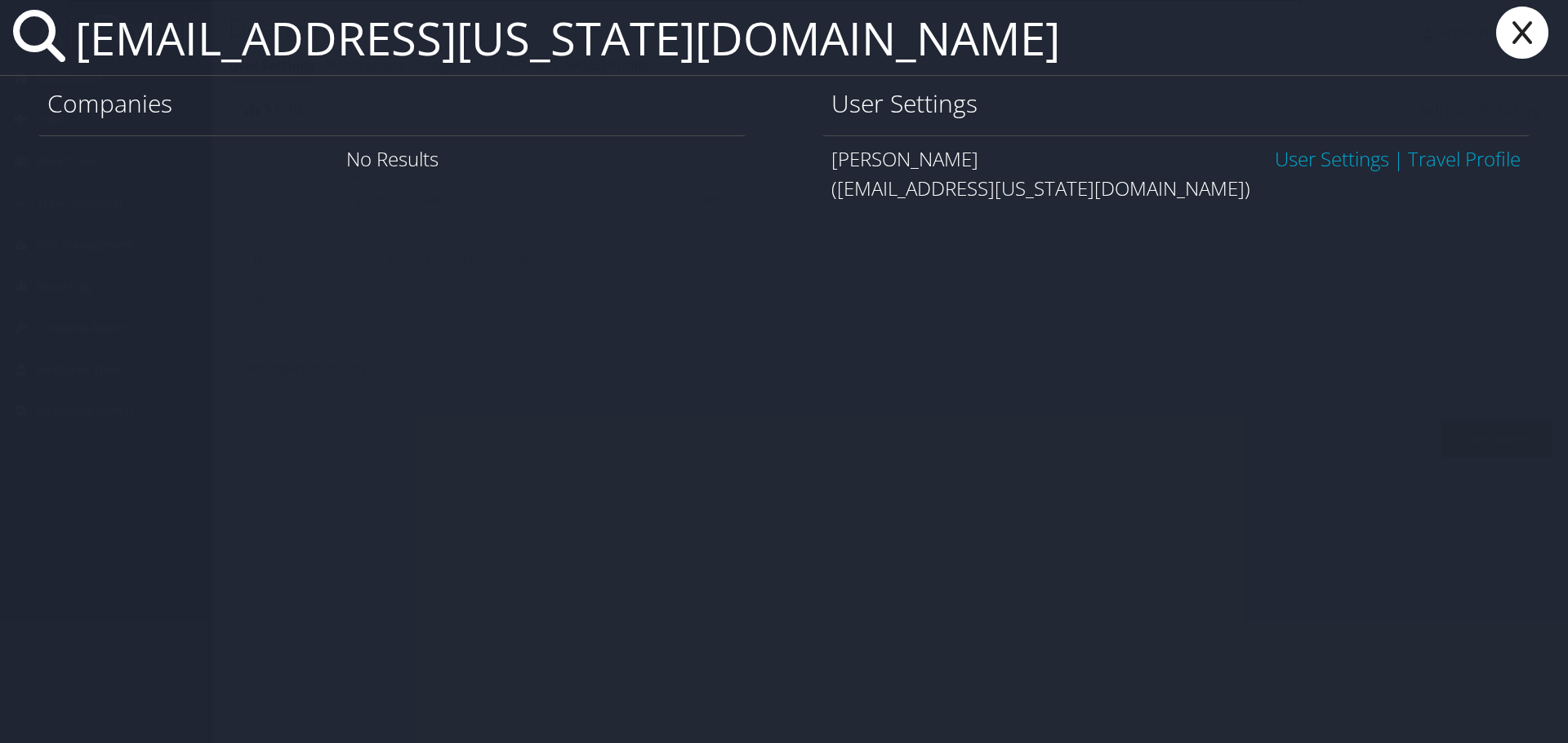
type input "jam9n@virginia.edu"
click at [1320, 157] on link "User Settings" at bounding box center [1331, 158] width 114 height 27
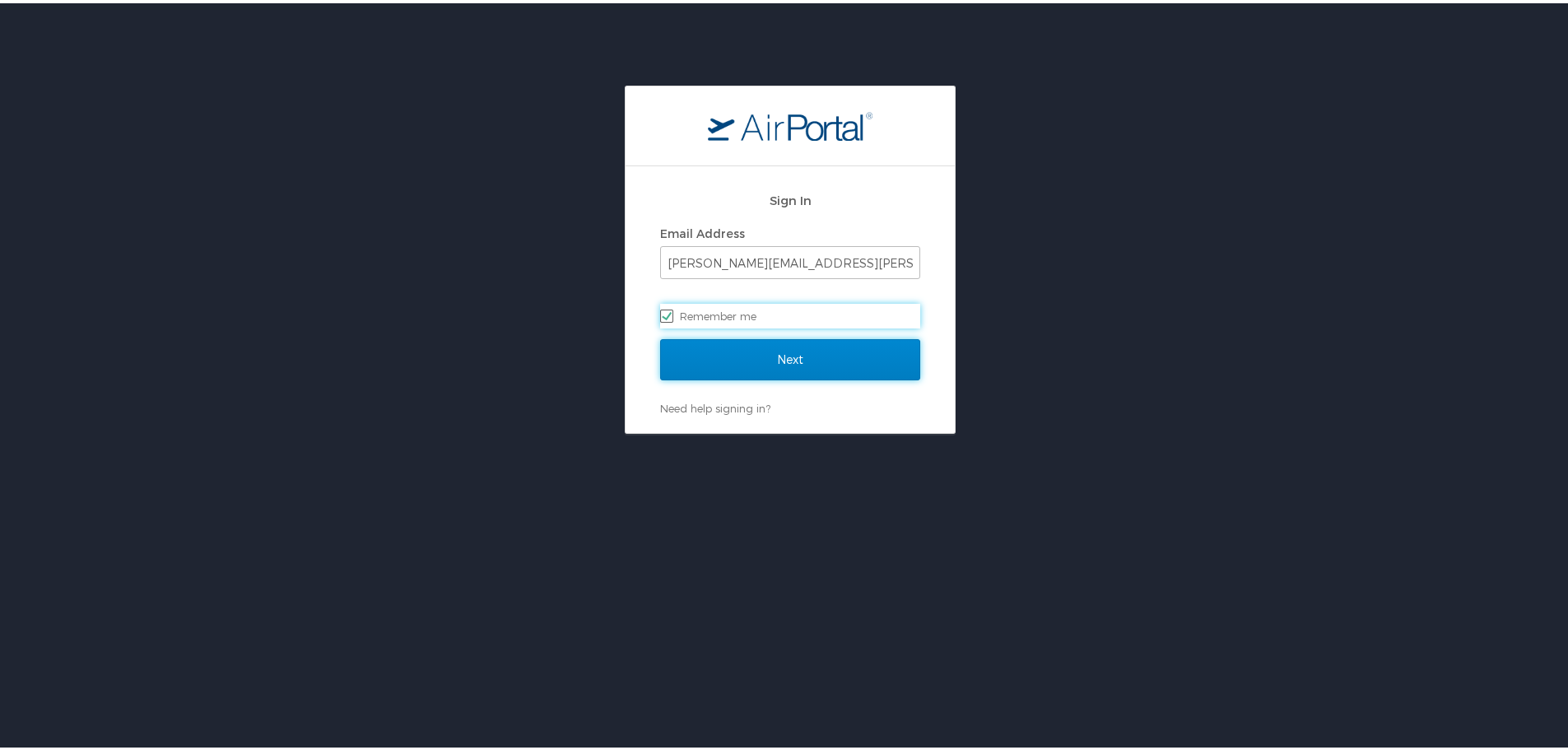
click at [781, 356] on input "Next" at bounding box center [790, 356] width 260 height 41
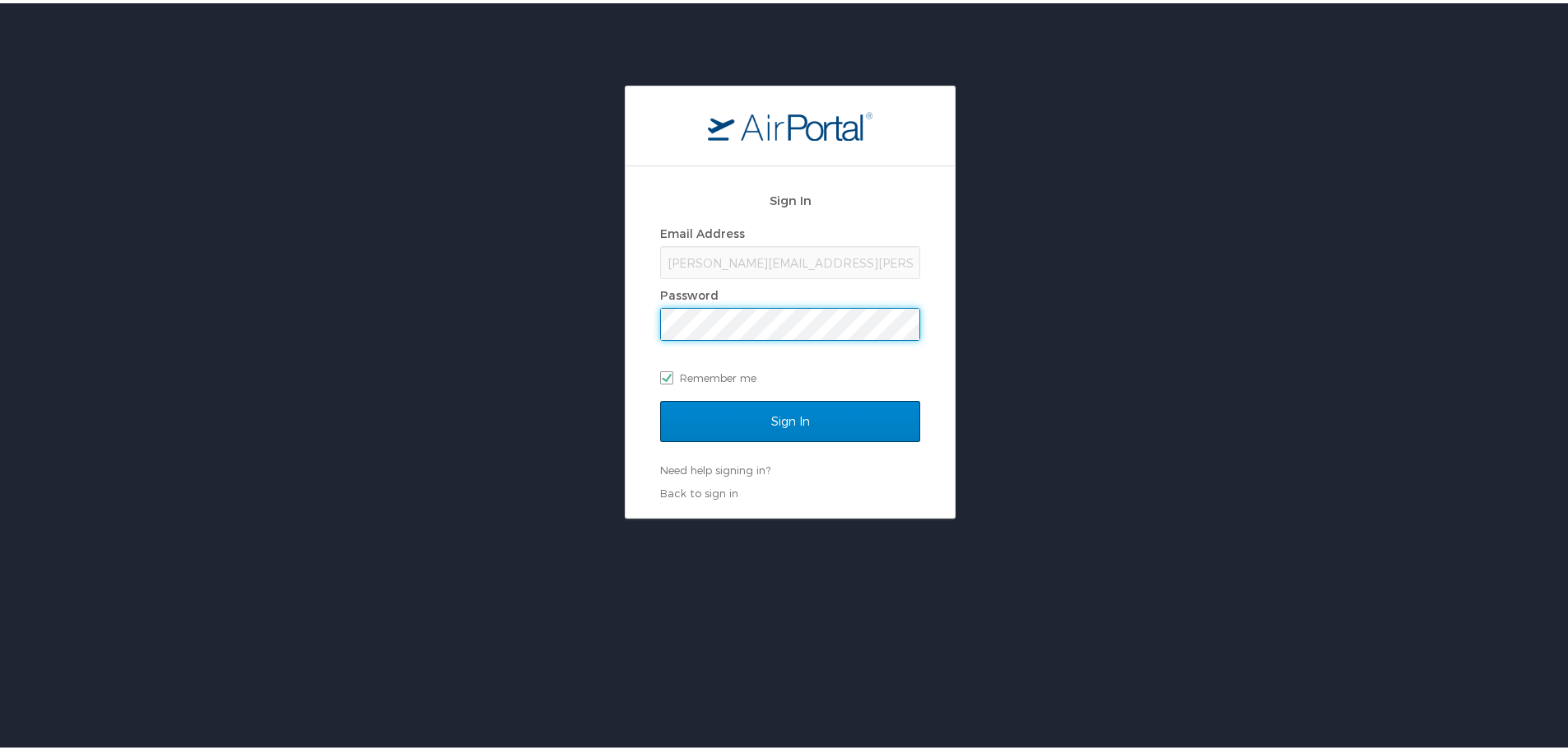
click at [781, 413] on input "Sign In" at bounding box center [790, 418] width 260 height 41
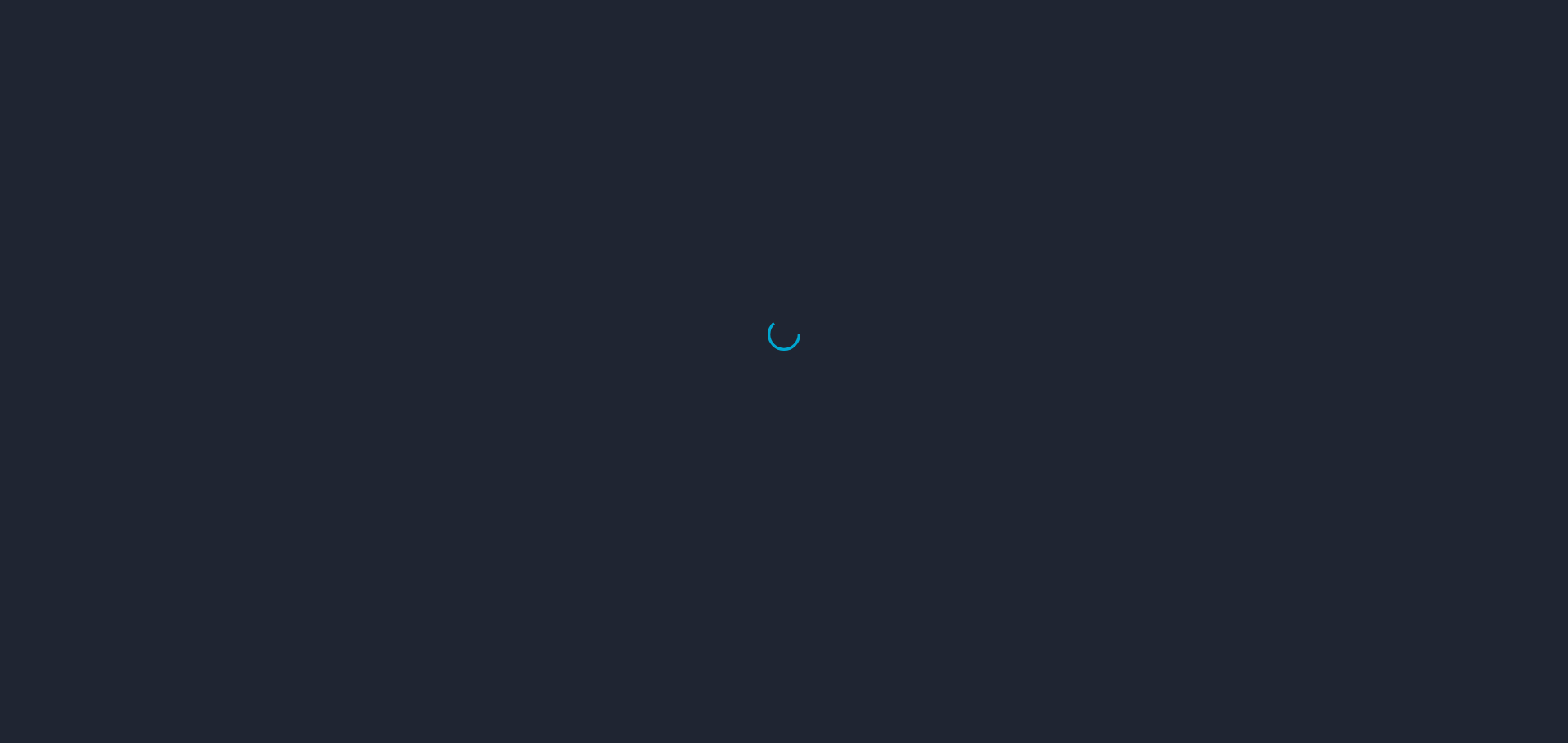
select select "US"
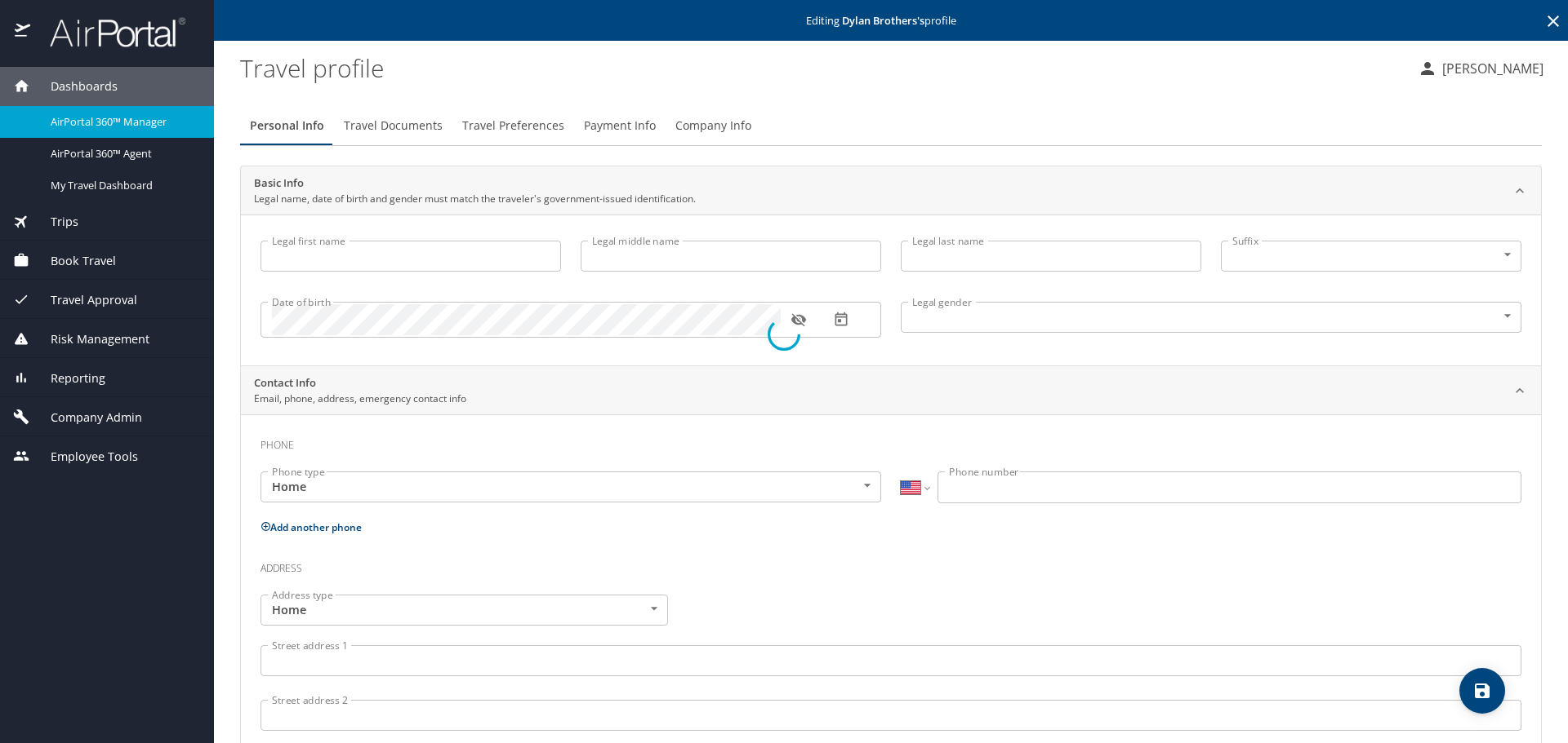
type input "[PERSON_NAME]"
type input "Brothers"
type input "Male"
select select "US"
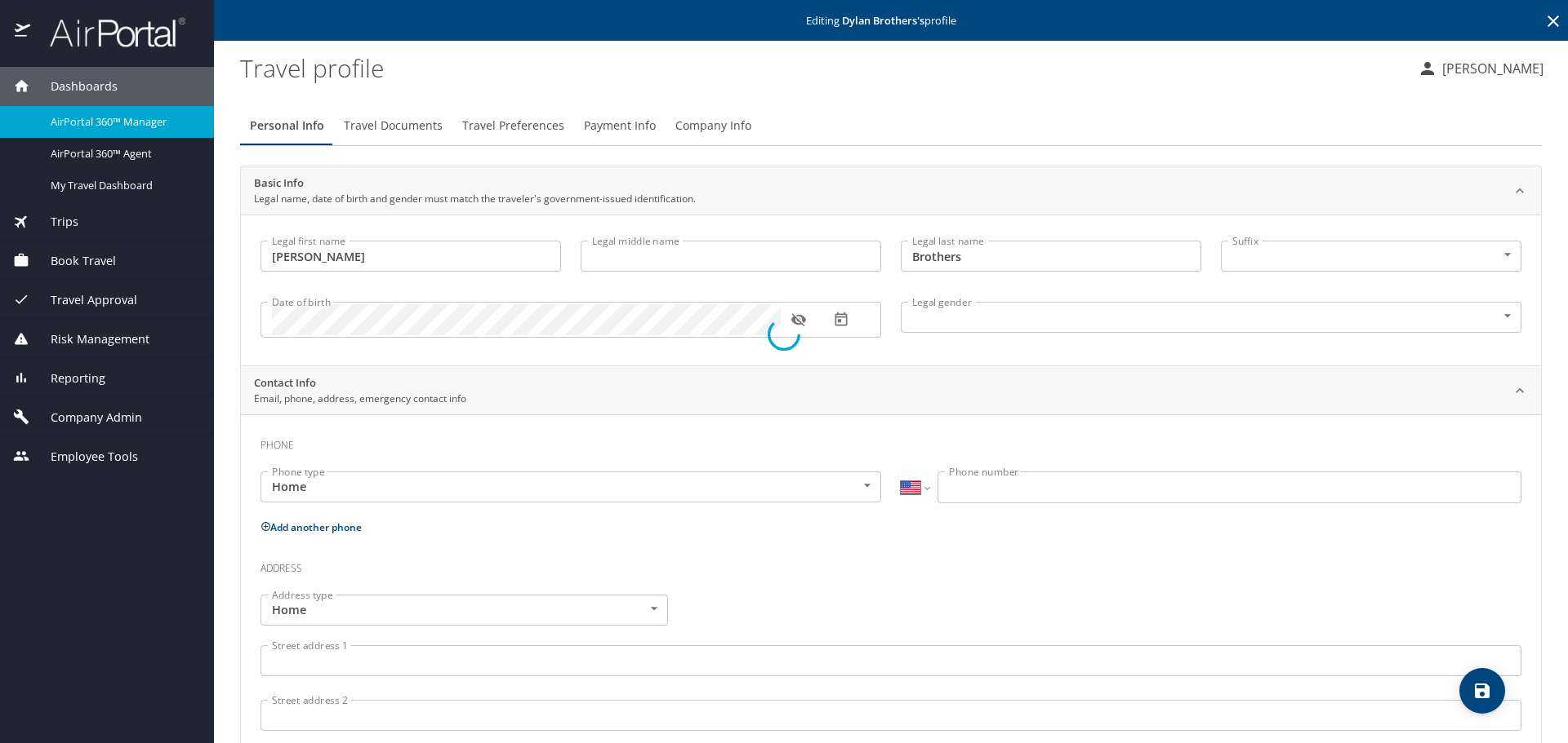
select select "US"
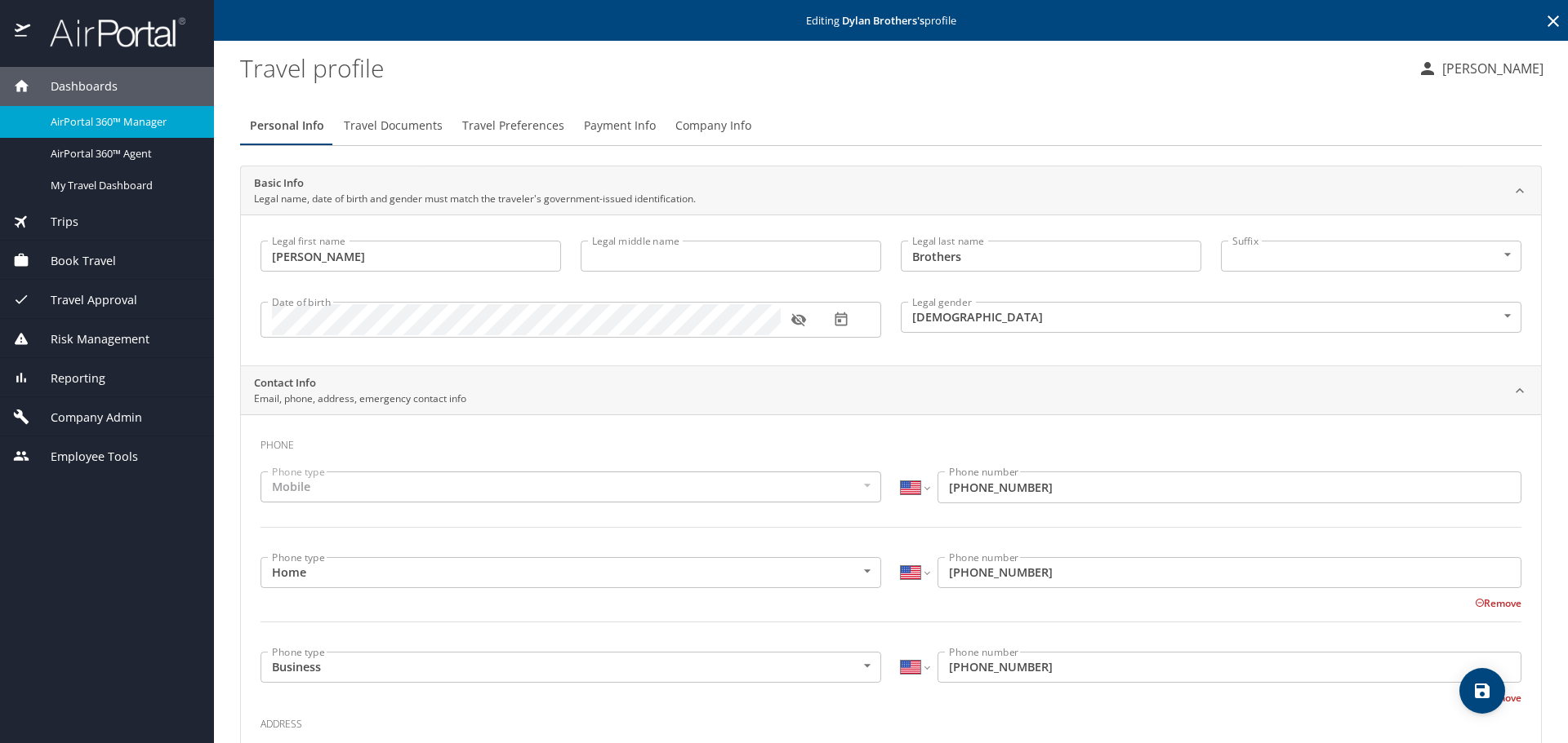
click at [717, 121] on span "Company Info" at bounding box center [713, 126] width 76 height 21
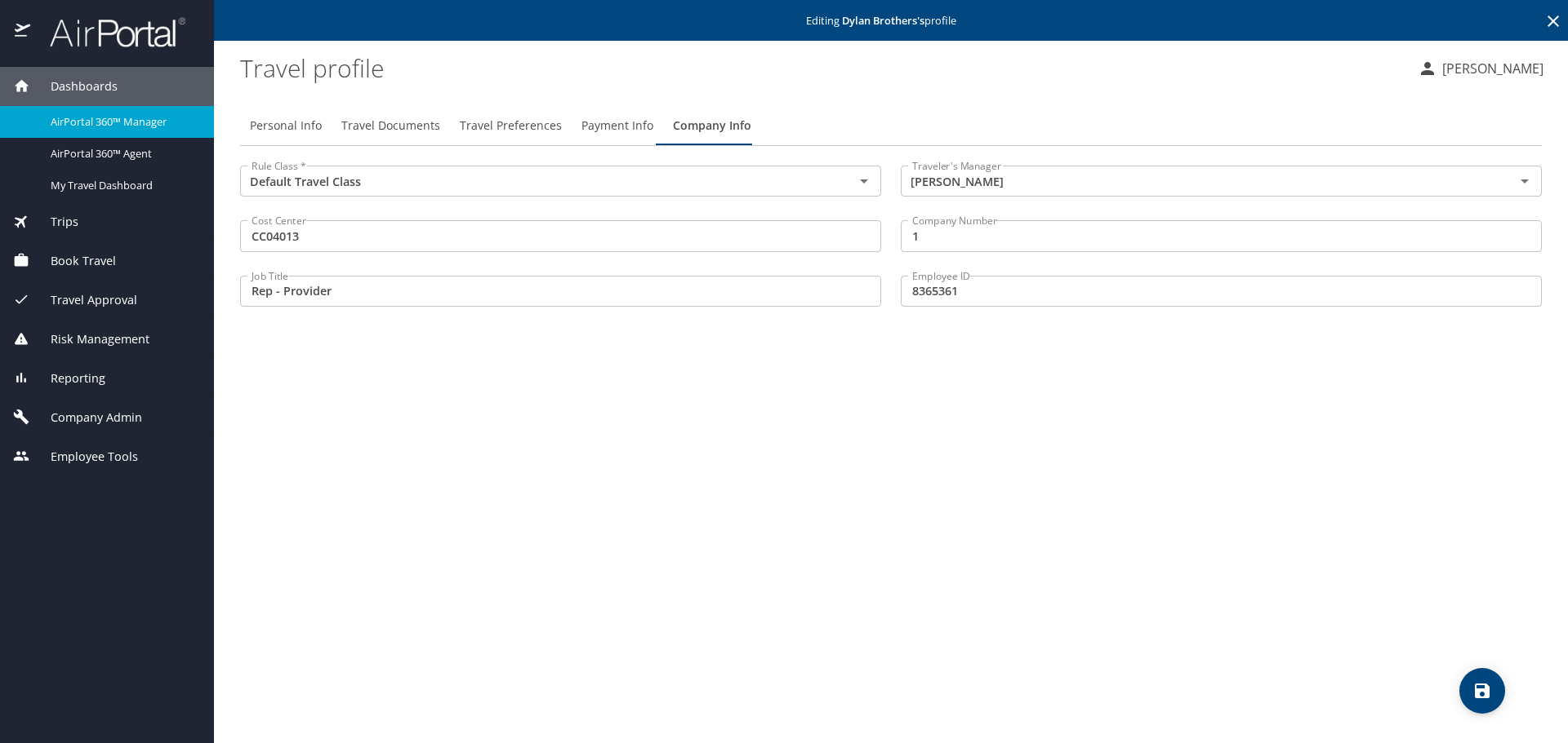
click at [1479, 689] on icon "save" at bounding box center [1482, 691] width 14 height 14
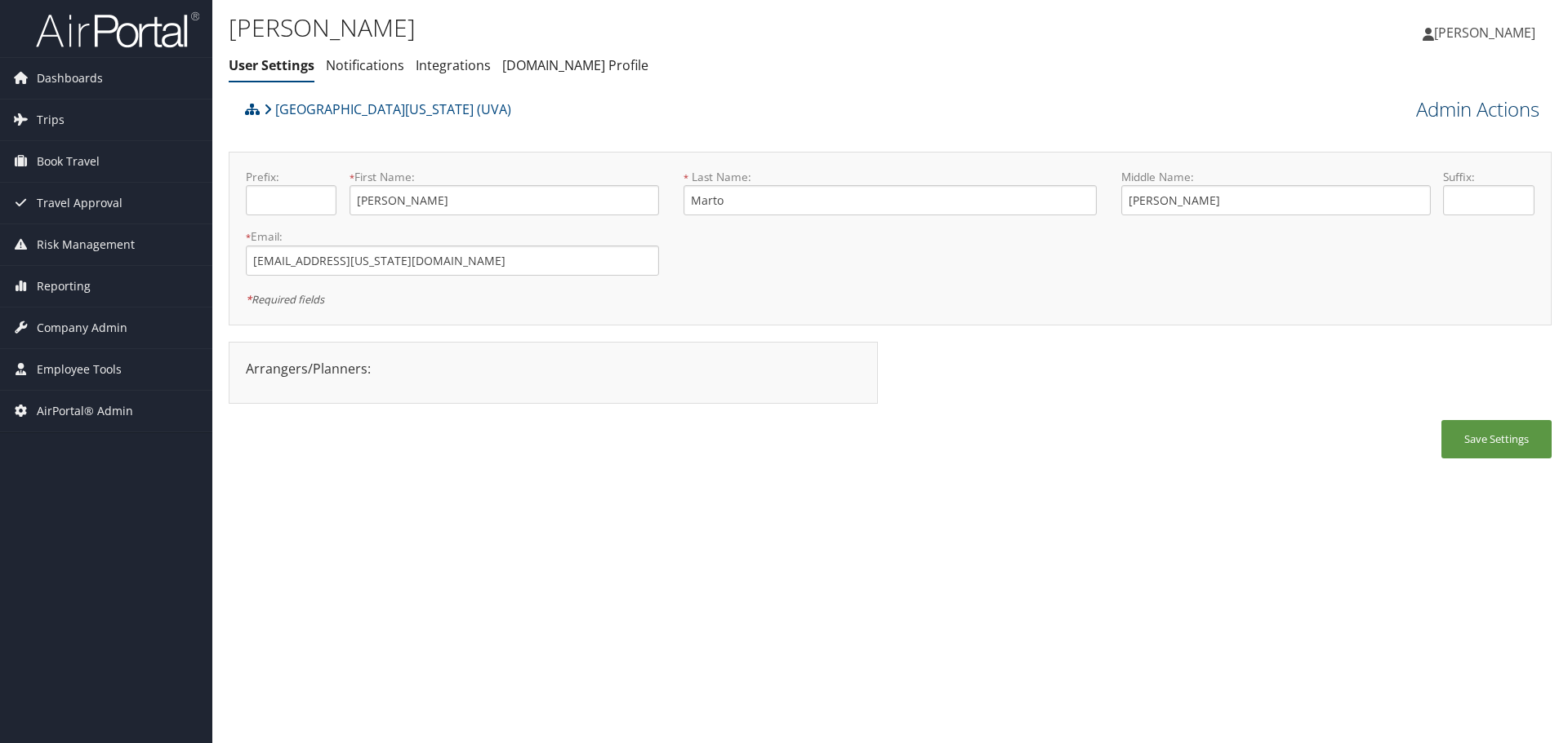
click at [1446, 107] on link "Admin Actions" at bounding box center [1477, 109] width 123 height 28
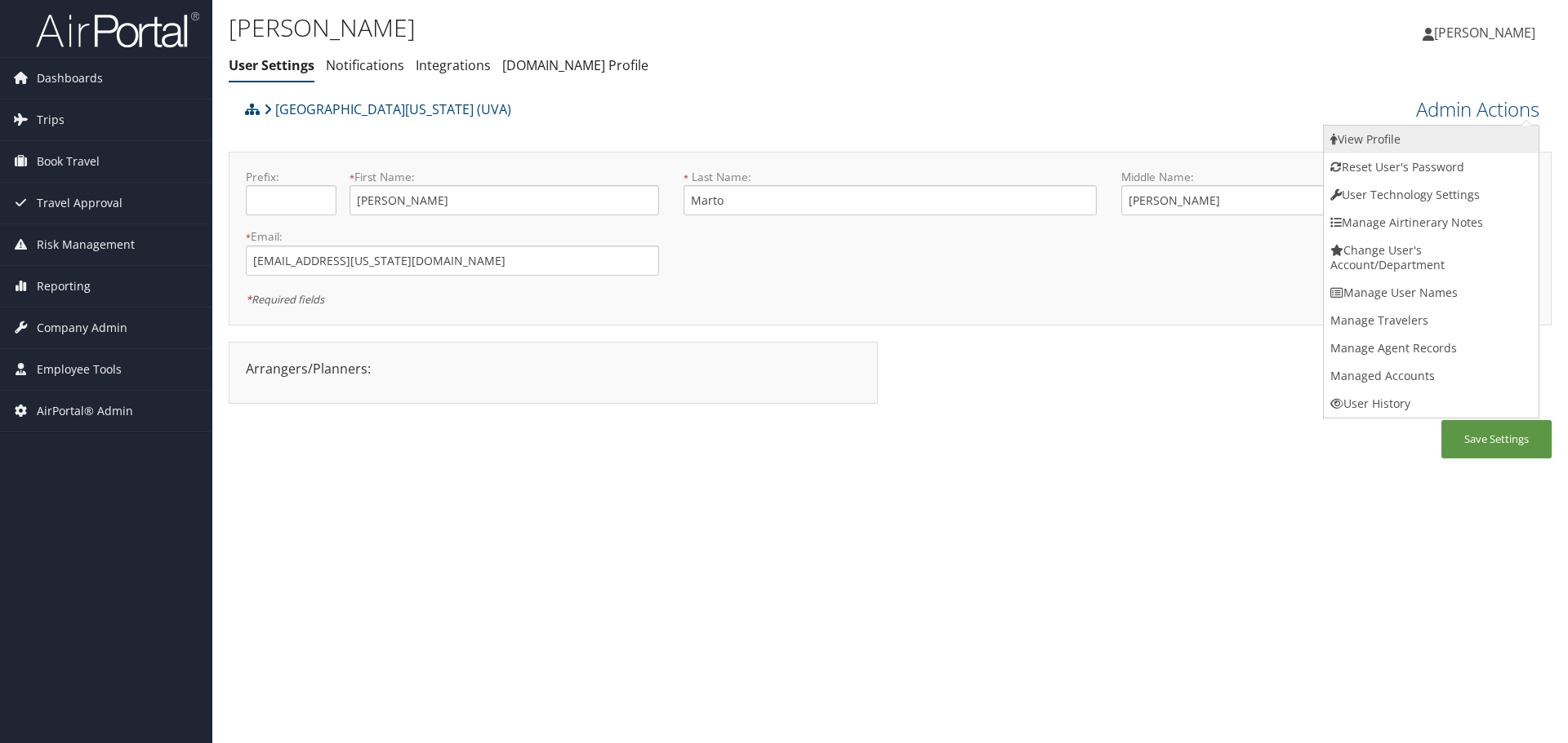
click at [1452, 140] on link "View Profile" at bounding box center [1431, 139] width 215 height 28
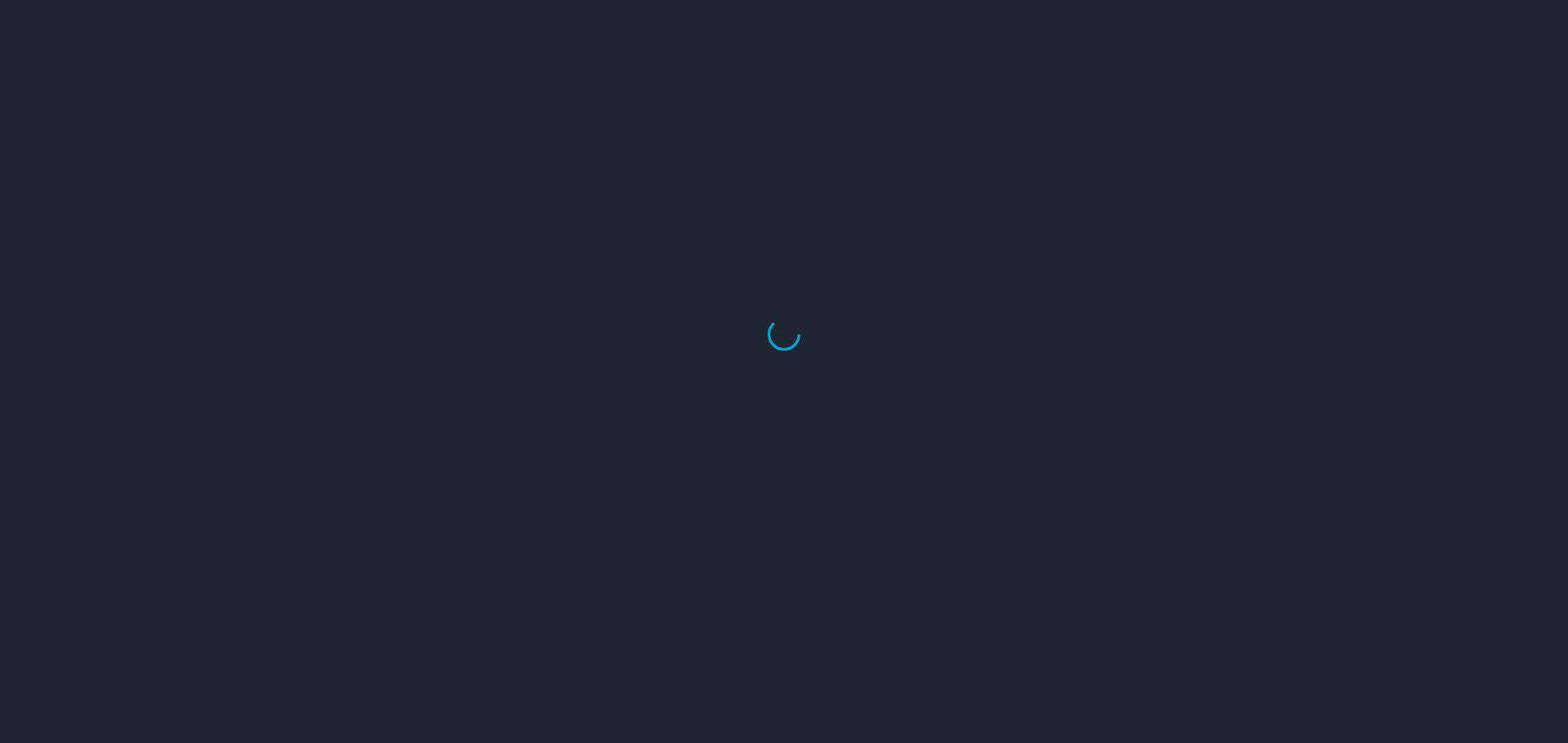
select select "US"
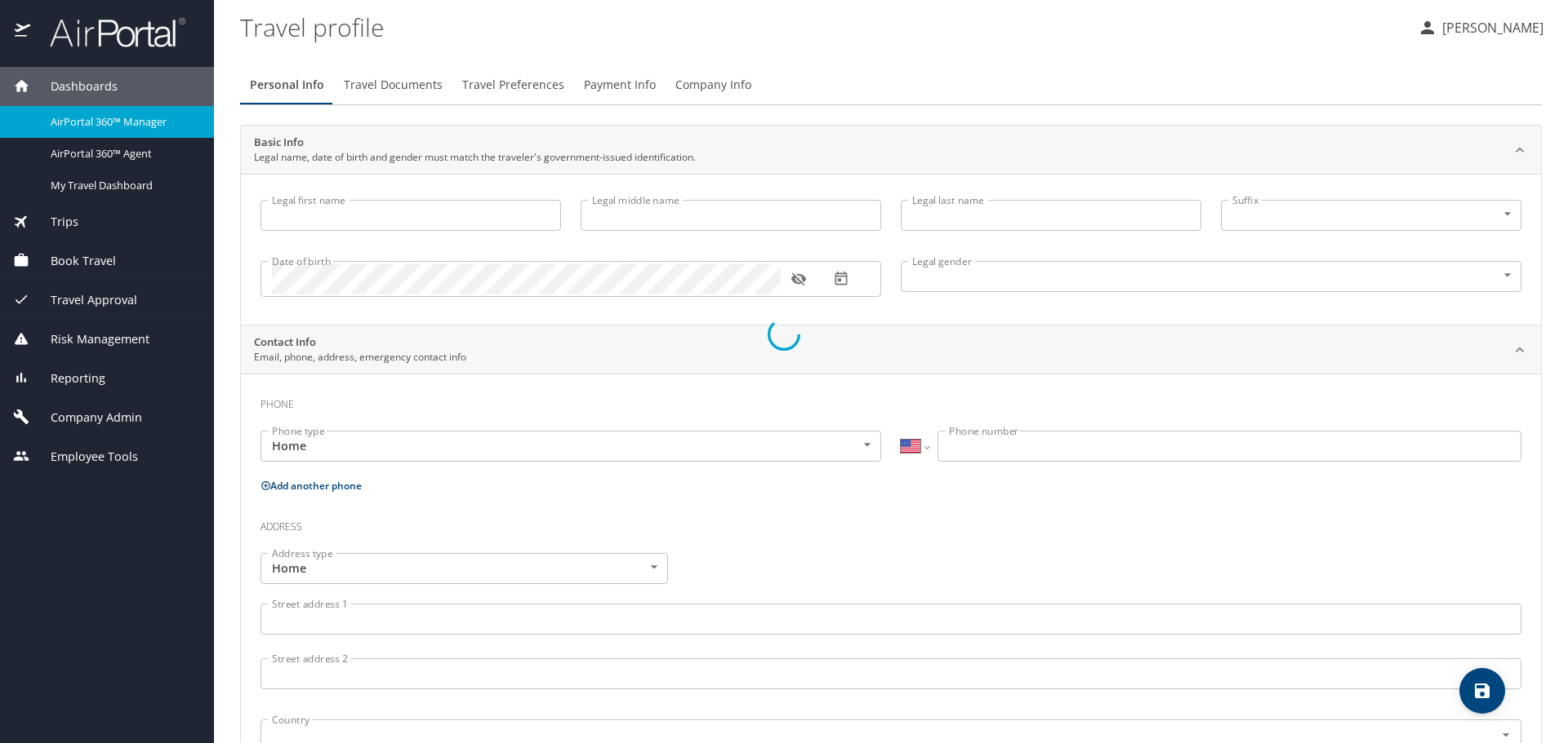
type input "Jarrod"
type input "Andrew"
type input "Marto"
type input "Male"
select select "US"
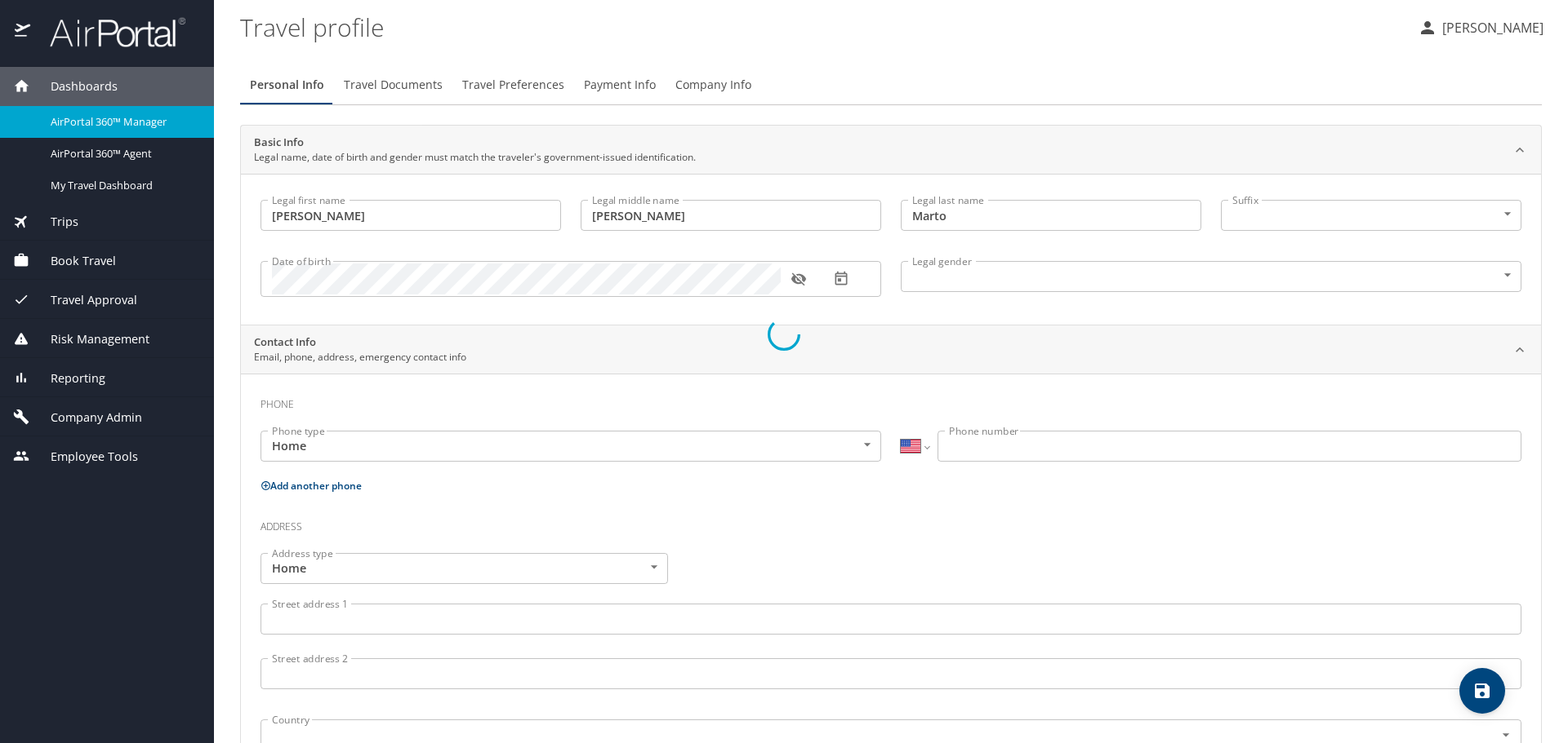
select select "AT"
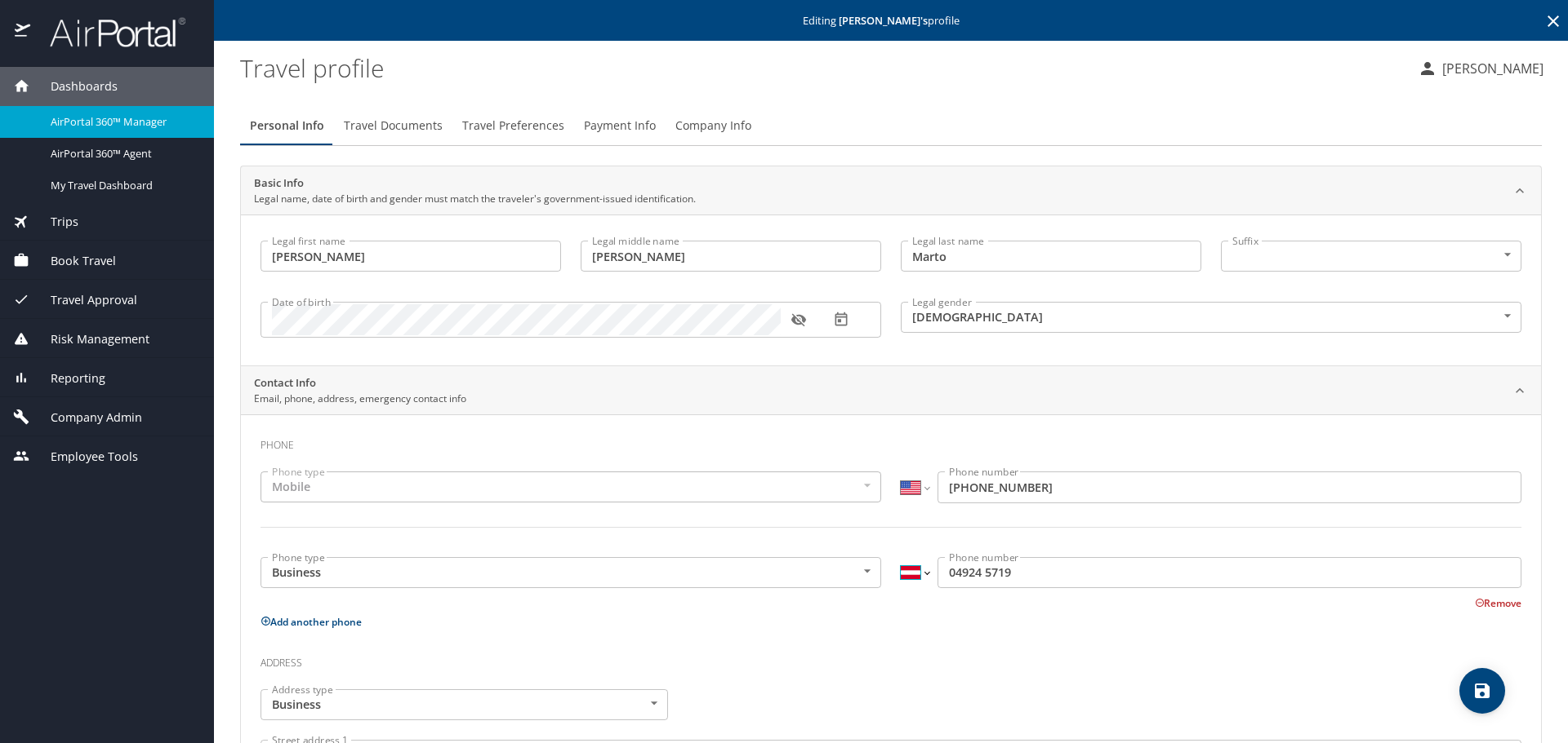
click at [911, 574] on select "International Afghanistan Åland Islands Albania Algeria American Samoa Andorra …" at bounding box center [915, 573] width 28 height 31
click at [823, 656] on h3 "Address" at bounding box center [890, 659] width 1261 height 28
click at [937, 575] on input "04924 5719" at bounding box center [1229, 573] width 584 height 31
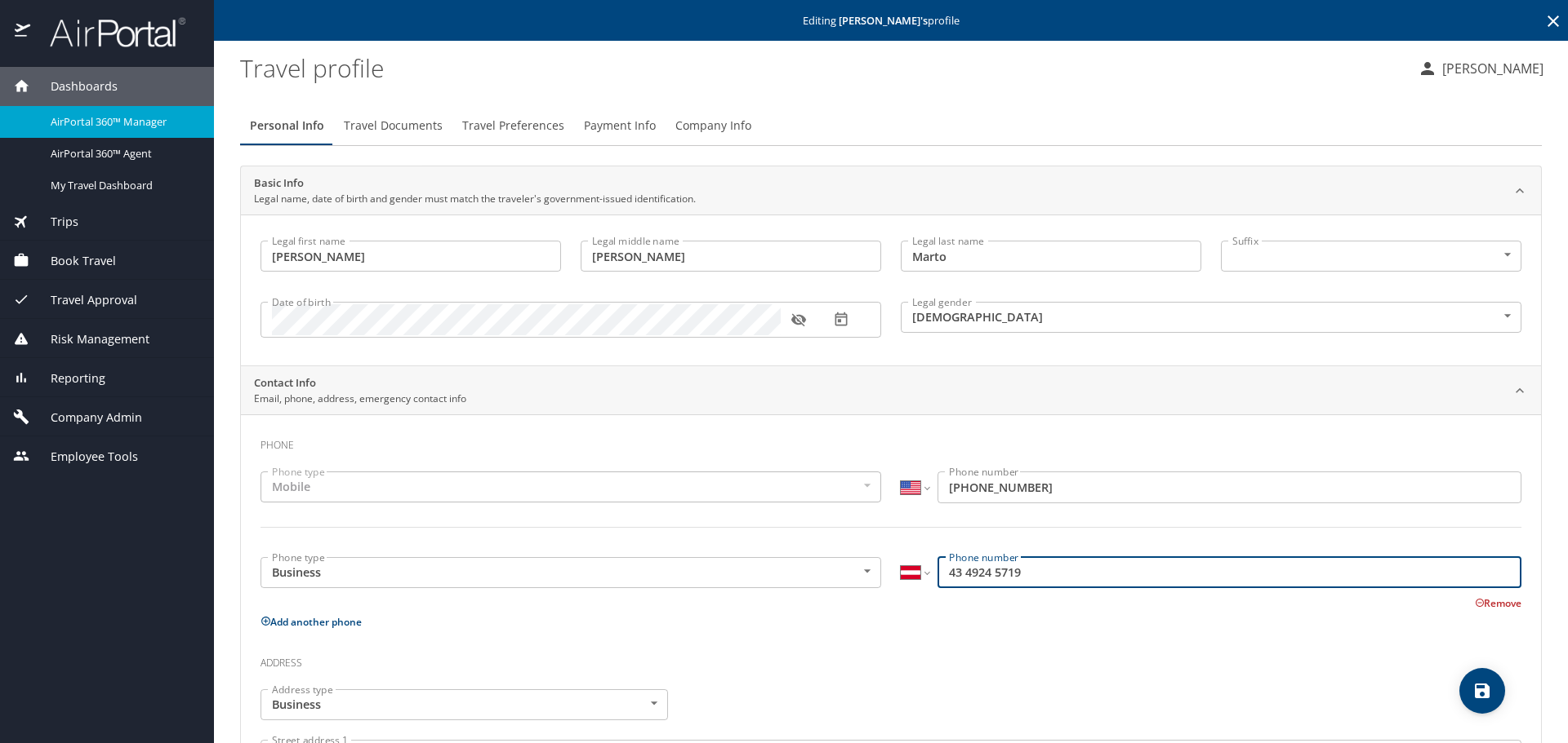
type input "43 4924 5719"
click at [901, 568] on select "International Afghanistan Åland Islands Albania Algeria American Samoa Andorra …" at bounding box center [915, 573] width 28 height 31
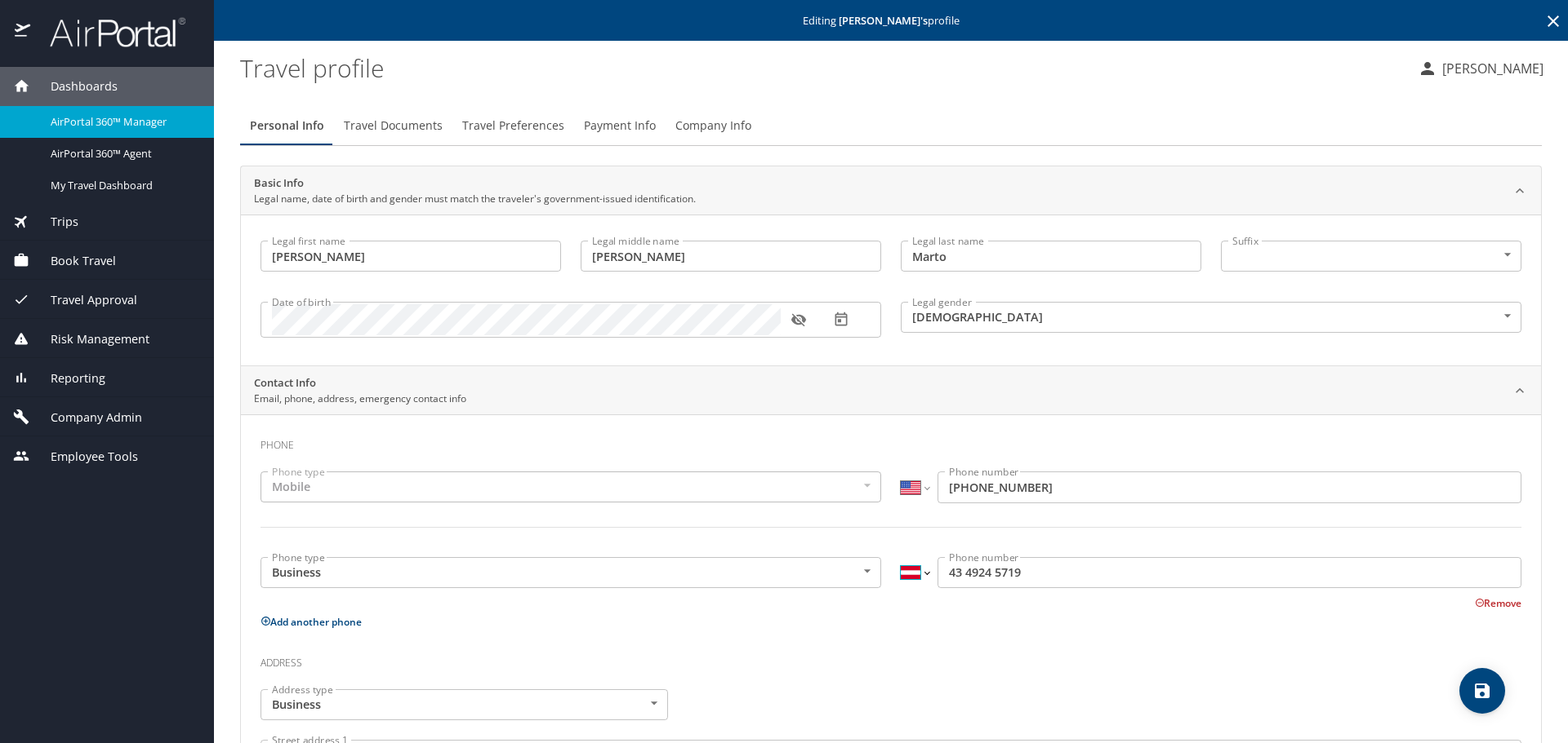
select select "US"
click at [901, 558] on select "International Afghanistan Åland Islands Albania Algeria American Samoa Andorra …" at bounding box center [915, 573] width 28 height 31
type input "(434) 924-5719"
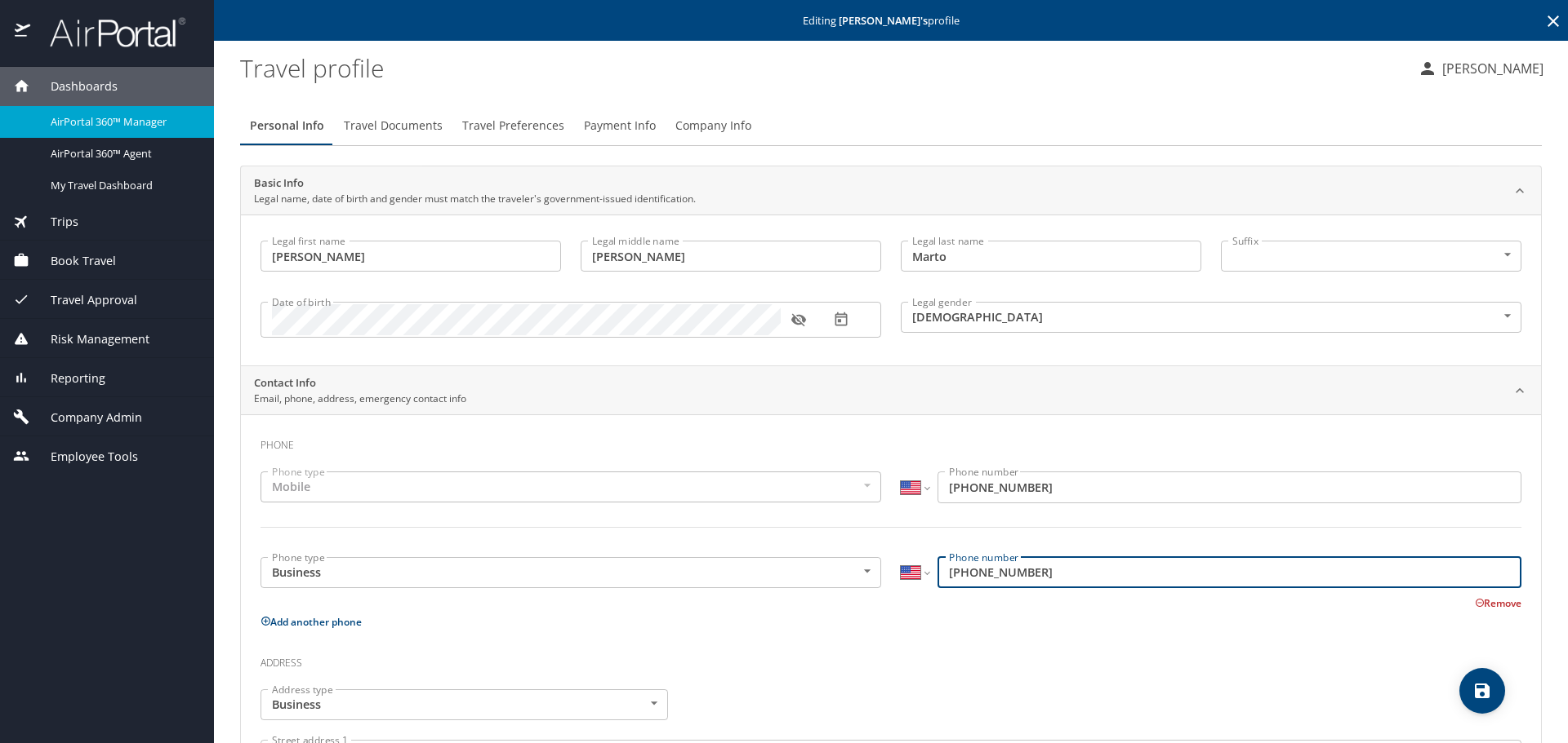
click at [970, 663] on h3 "Address" at bounding box center [890, 659] width 1261 height 28
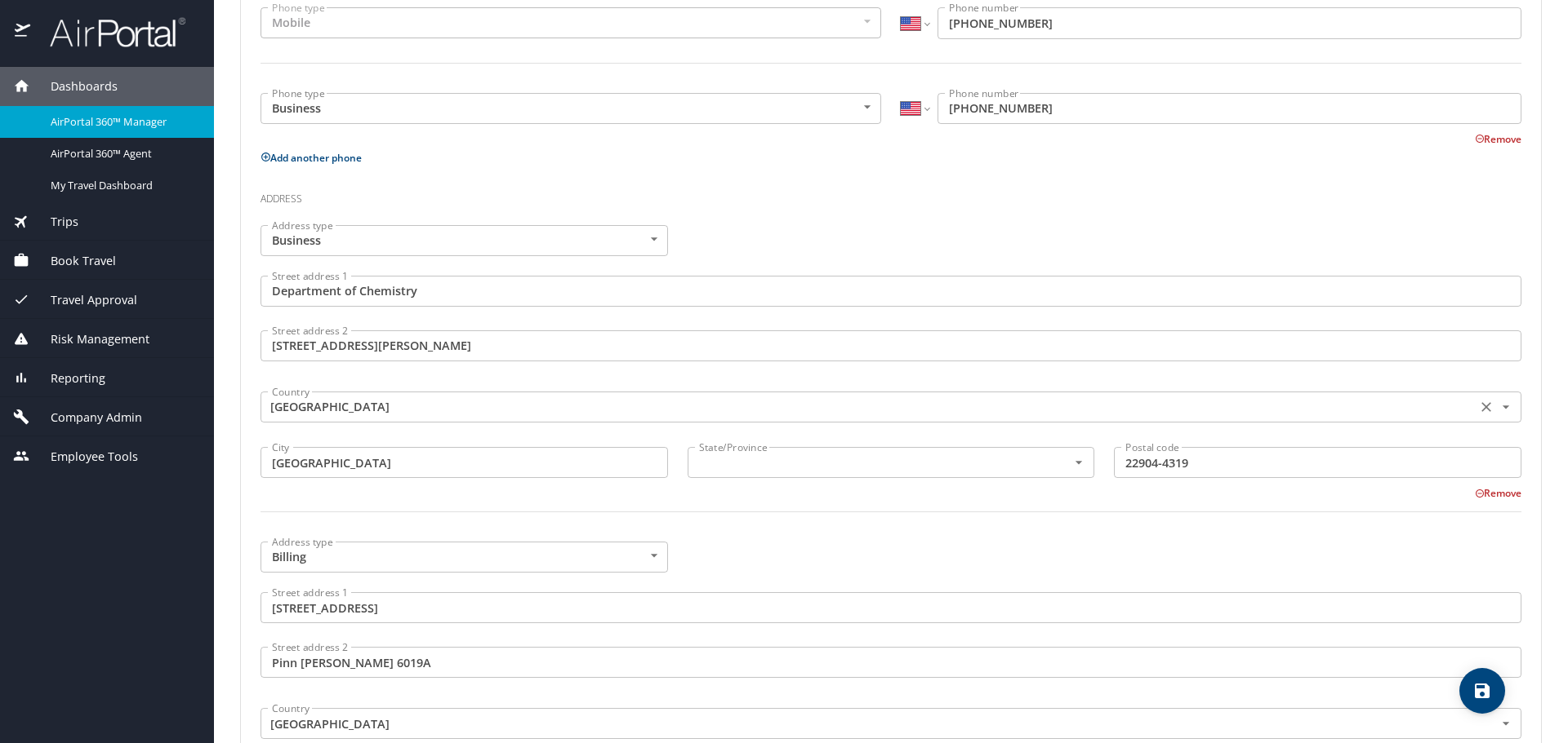
scroll to position [489, 0]
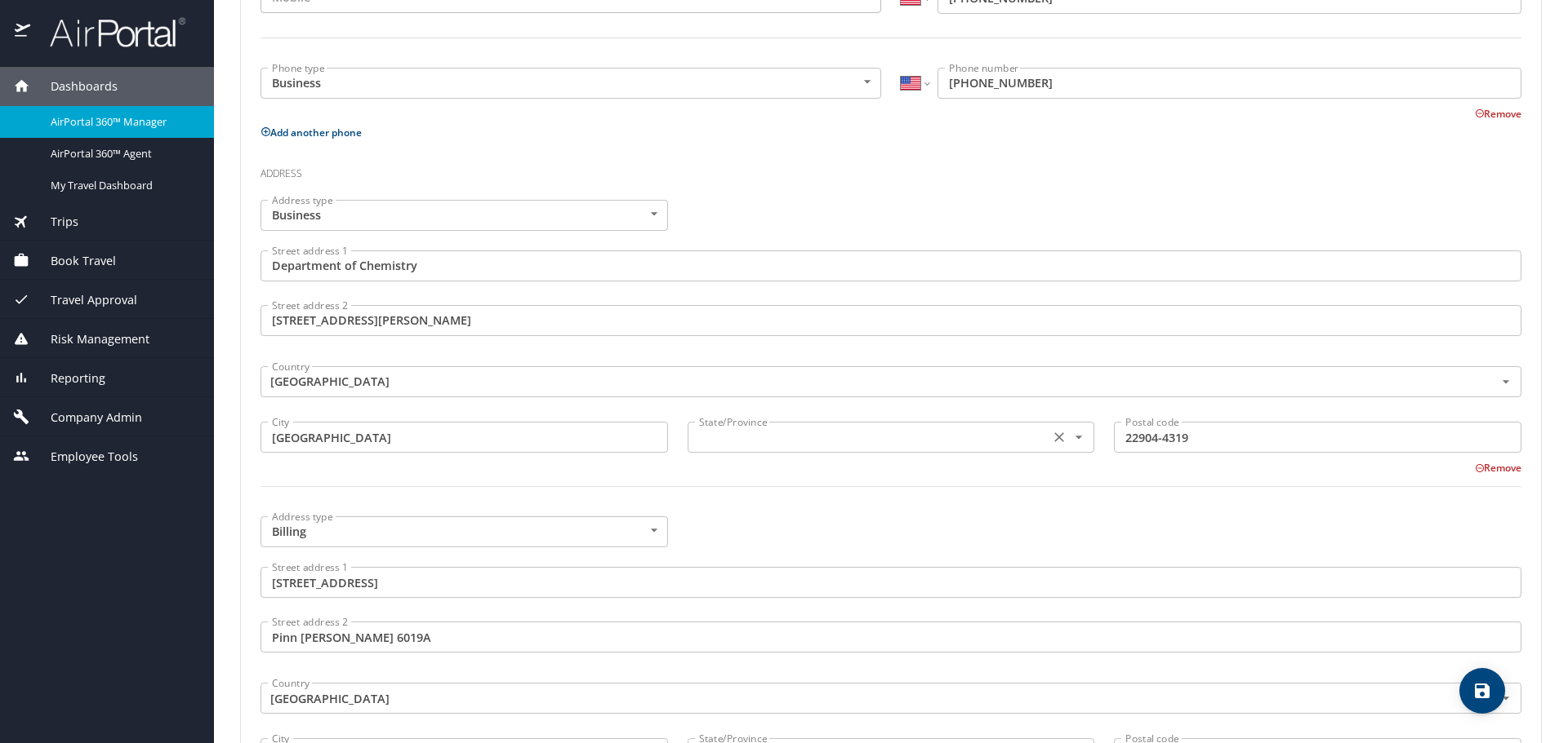
click at [801, 452] on div "State/Province" at bounding box center [891, 437] width 408 height 31
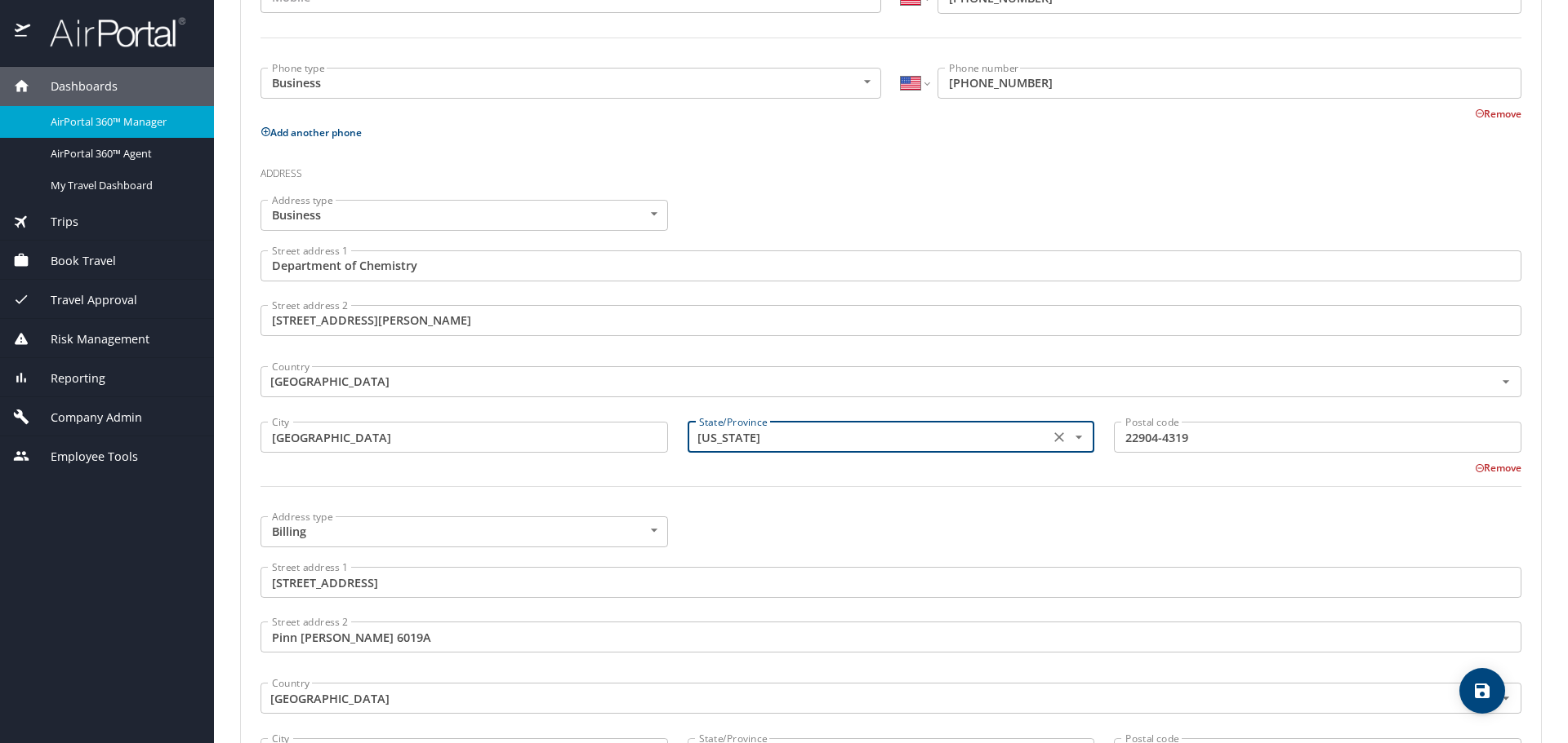
type input "Virginia"
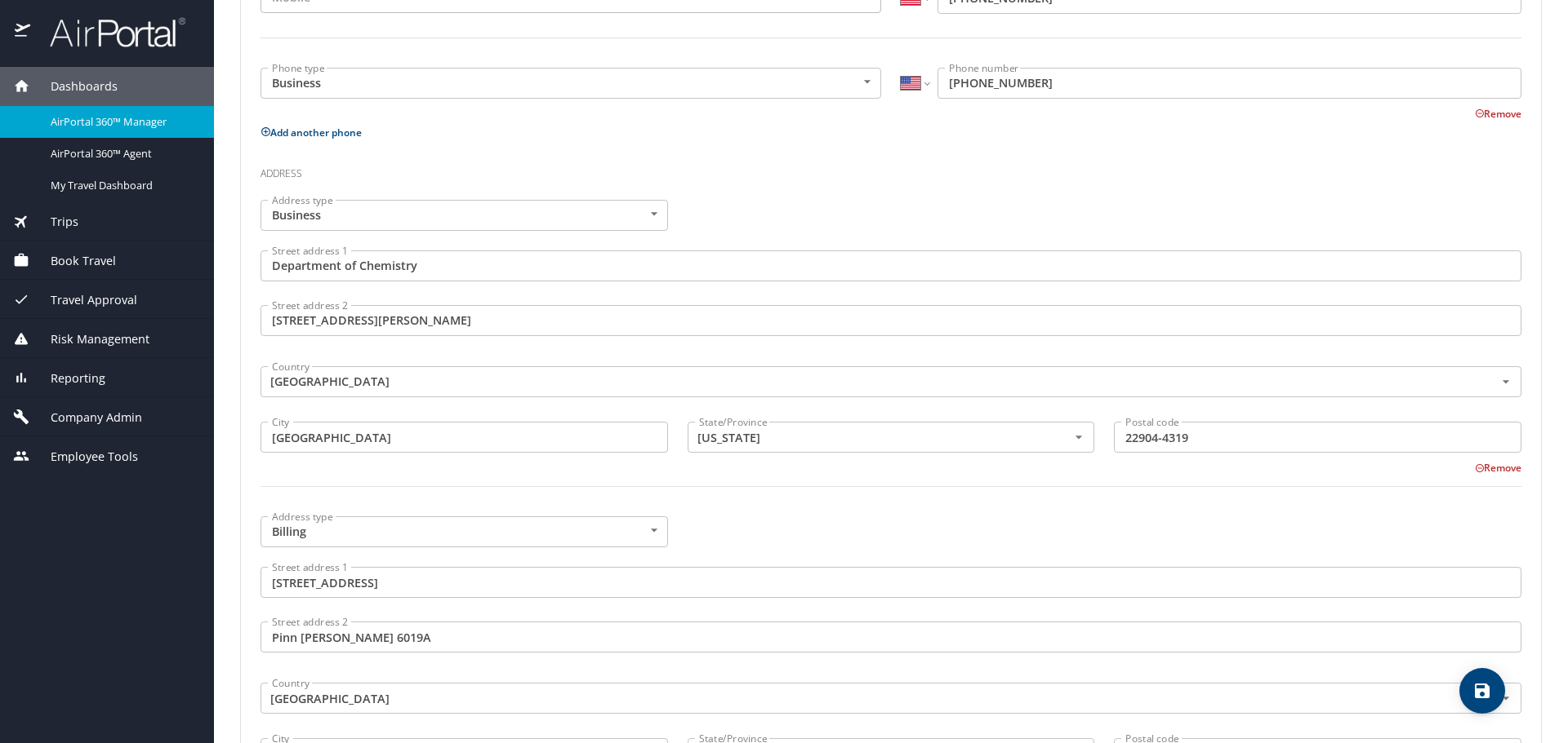
click at [867, 549] on div "Address type Billing Billing Address type Street address 1 1340 Jefferson Park …" at bounding box center [891, 649] width 1280 height 286
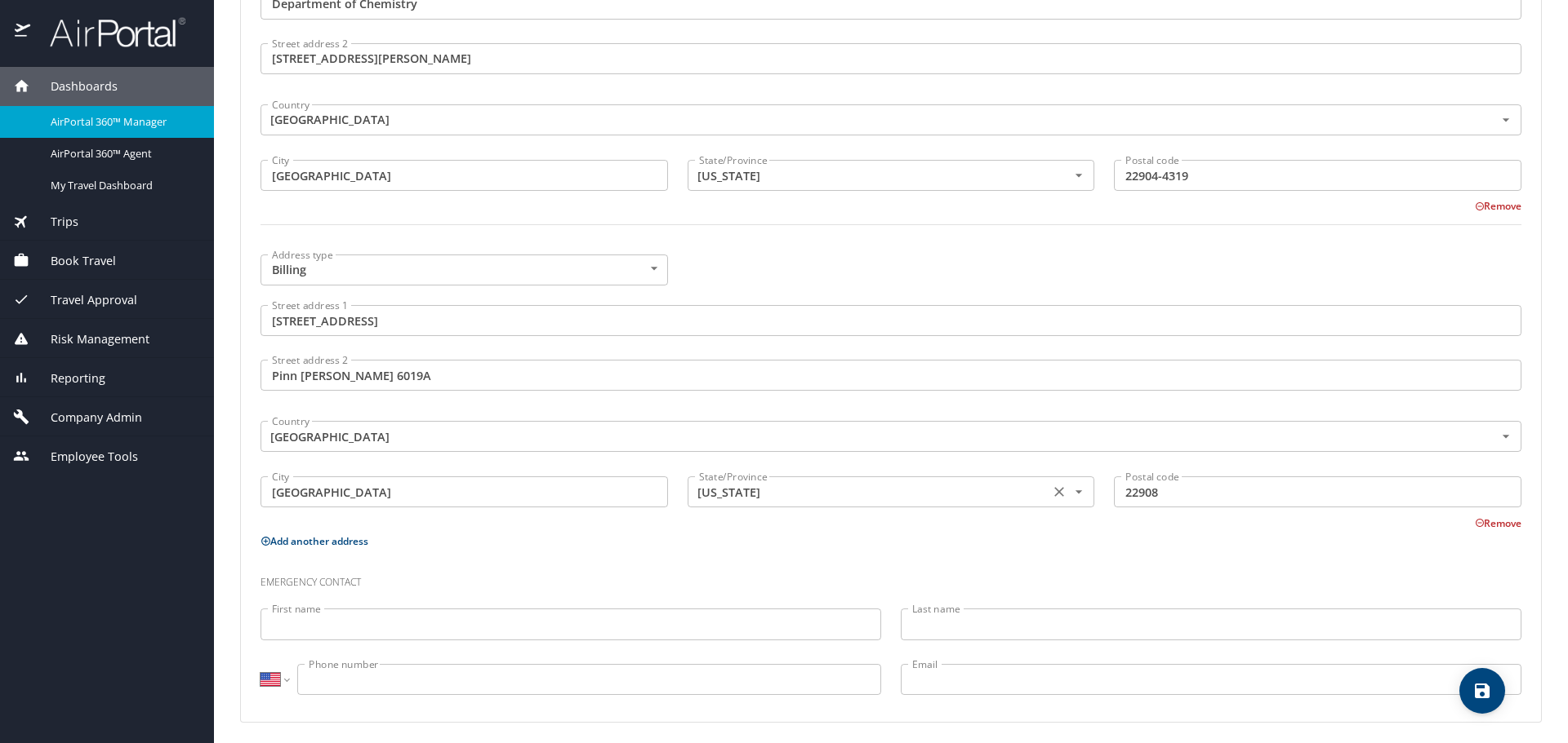
scroll to position [757, 0]
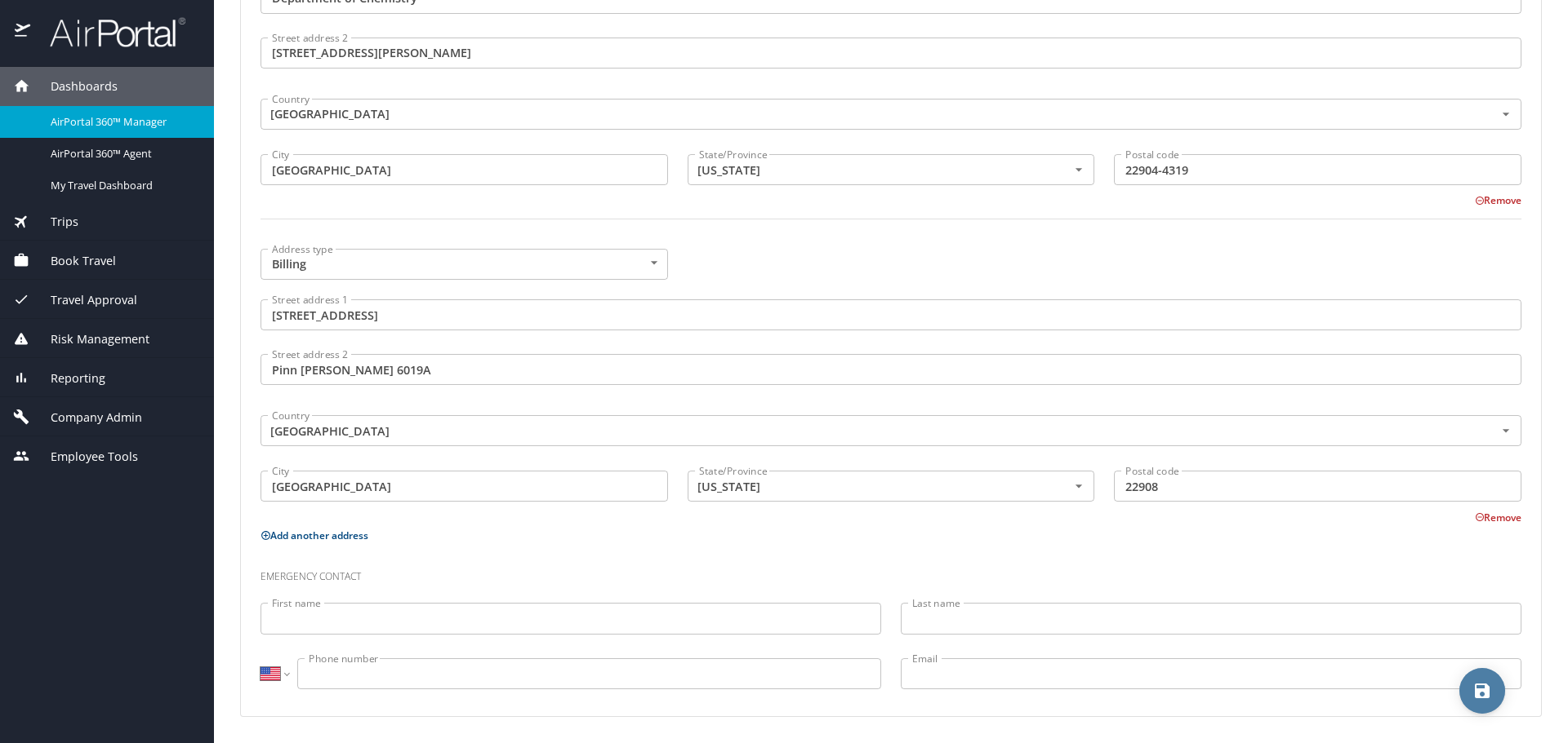
click at [1472, 698] on span "save" at bounding box center [1482, 691] width 46 height 20
select select "US"
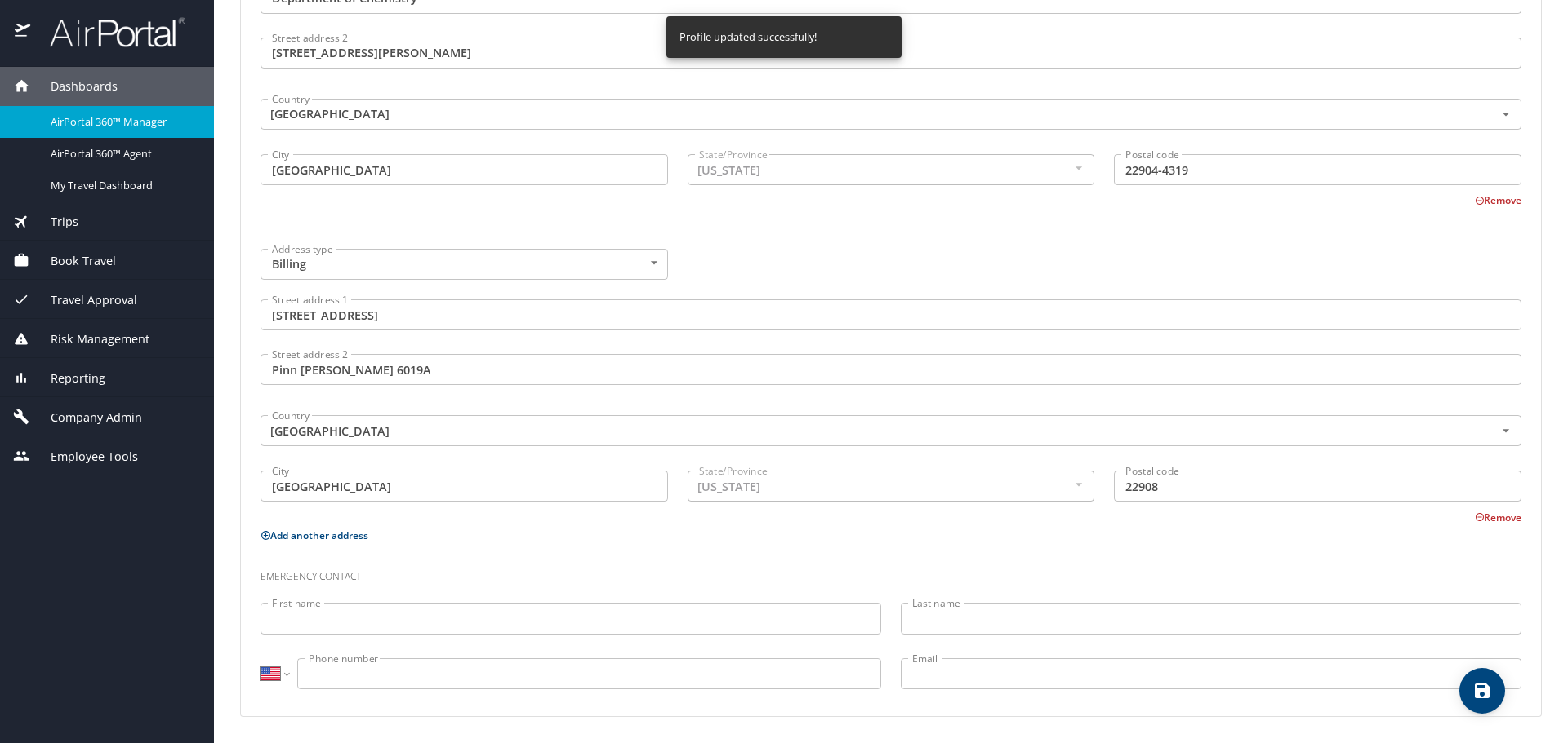
select select "US"
